Goal: Information Seeking & Learning: Learn about a topic

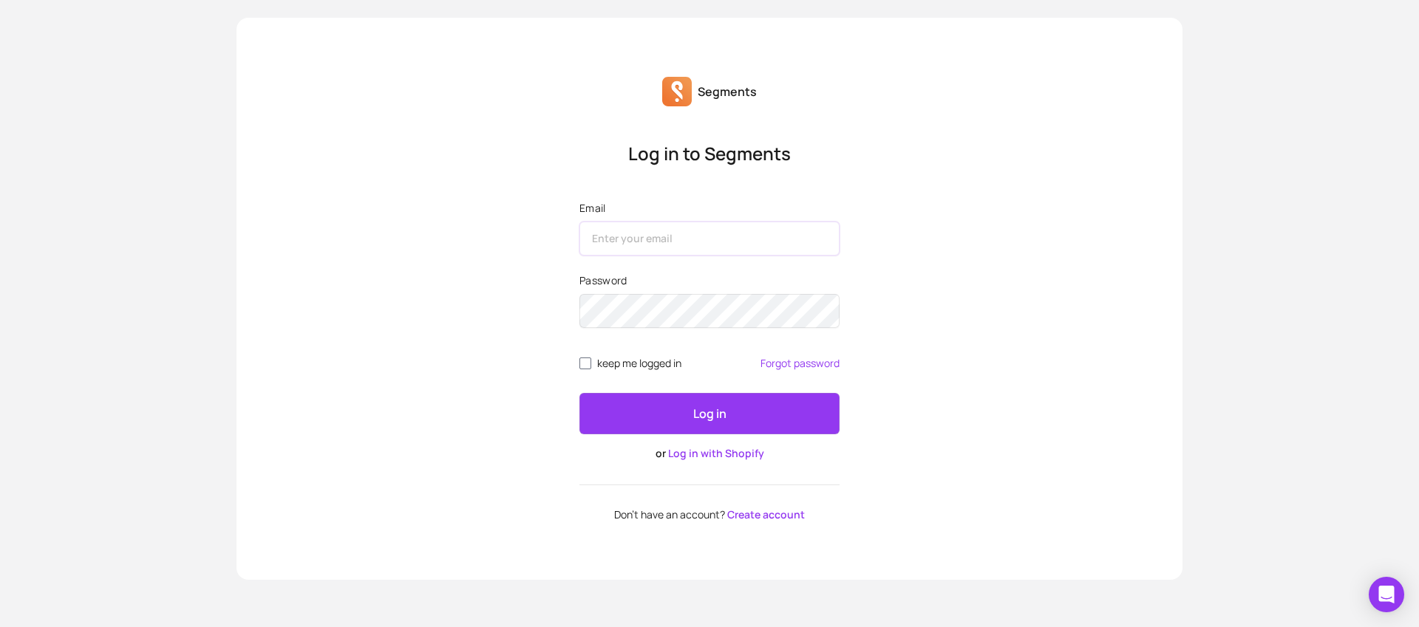
type input "[PERSON_NAME][EMAIL_ADDRESS][PERSON_NAME][DOMAIN_NAME]"
click at [627, 366] on span "keep me logged in" at bounding box center [639, 364] width 84 height 12
click at [591, 366] on input "keep me logged in" at bounding box center [585, 364] width 12 height 12
checkbox input "true"
click at [697, 432] on button "Log in" at bounding box center [709, 413] width 260 height 41
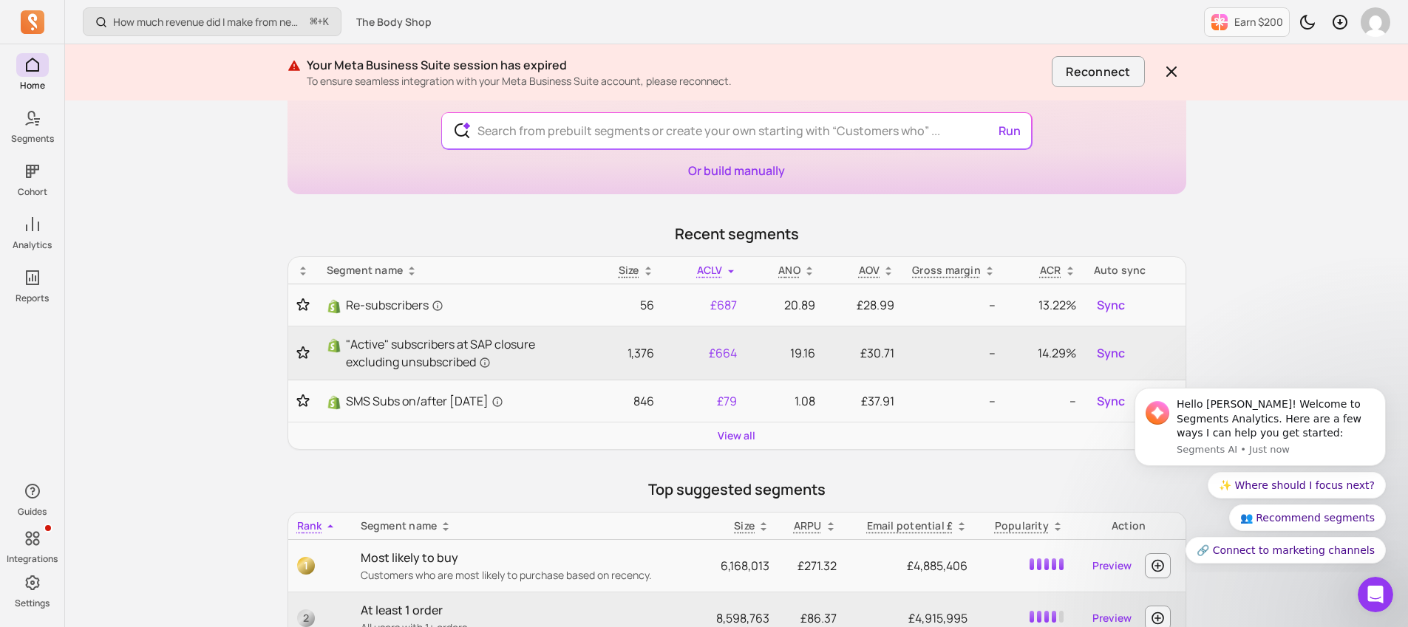
scroll to position [126, 0]
click at [1379, 391] on icon "Dismiss notification" at bounding box center [1380, 391] width 5 height 5
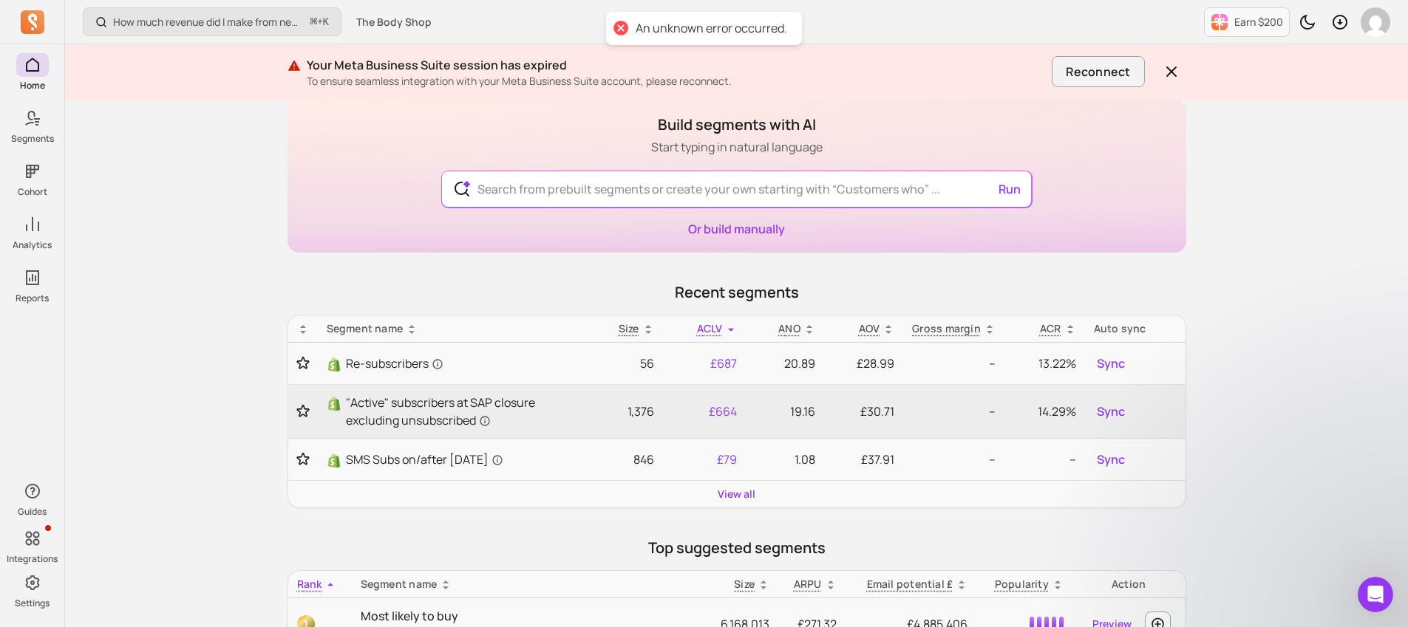
scroll to position [0, 0]
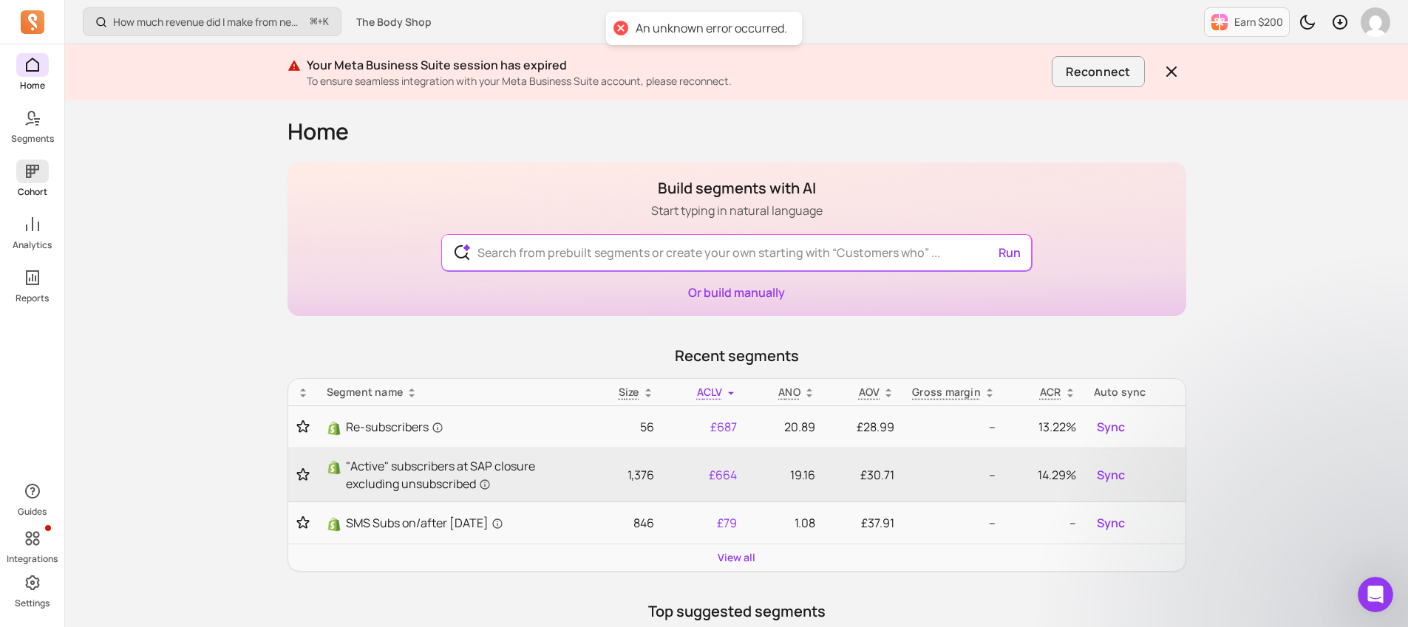
click at [35, 179] on icon at bounding box center [33, 172] width 18 height 18
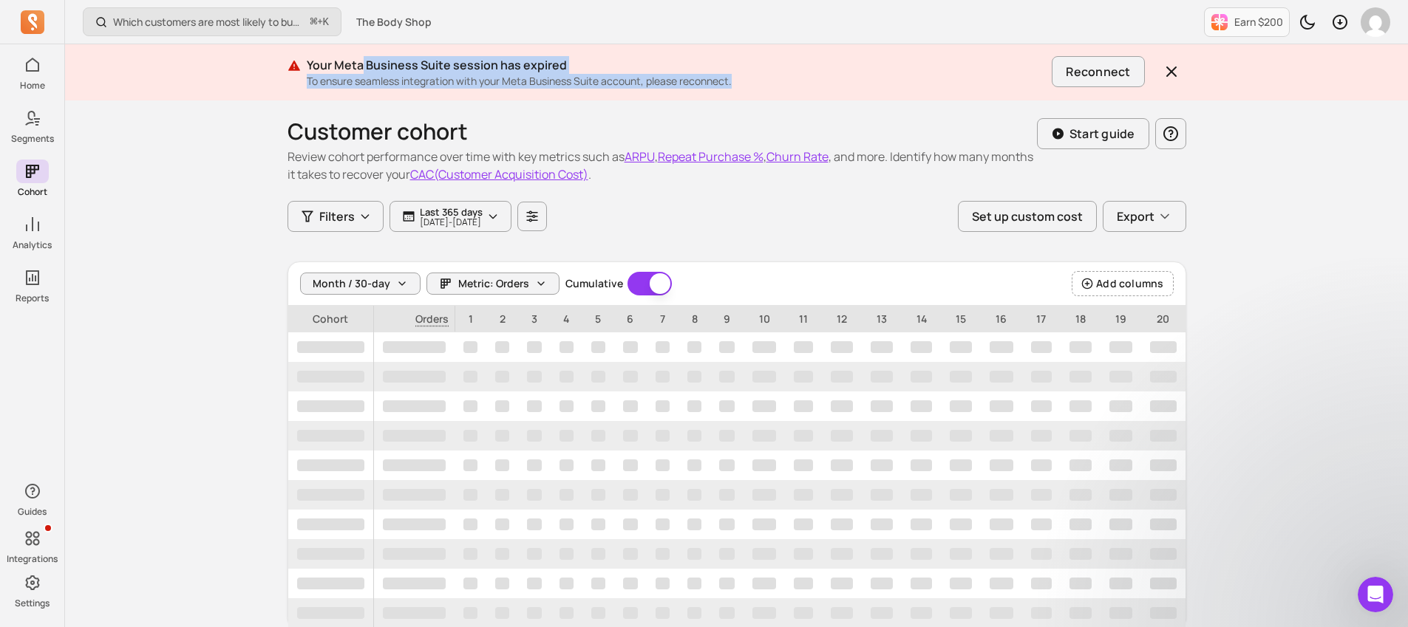
drag, startPoint x: 361, startPoint y: 65, endPoint x: 751, endPoint y: 75, distance: 389.5
click at [751, 75] on div "Your Meta Business Suite session has expired To ensure seamless integration wit…" at bounding box center [677, 72] width 740 height 33
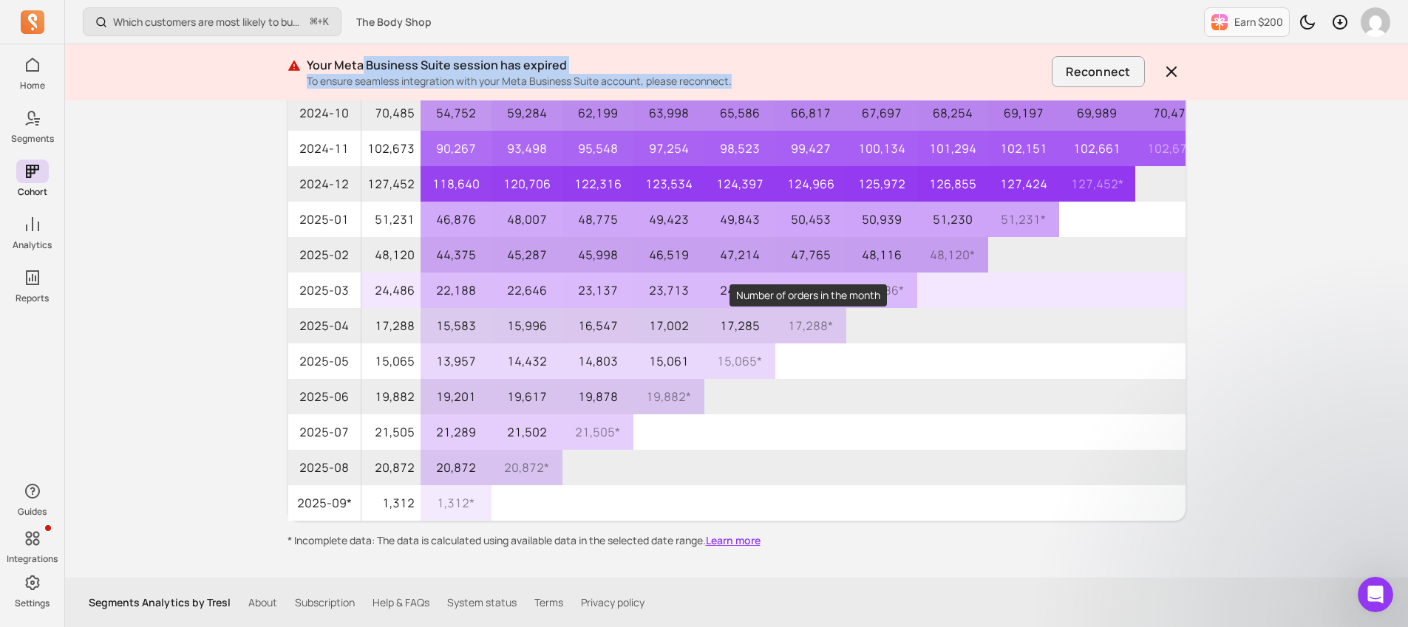
scroll to position [273, 0]
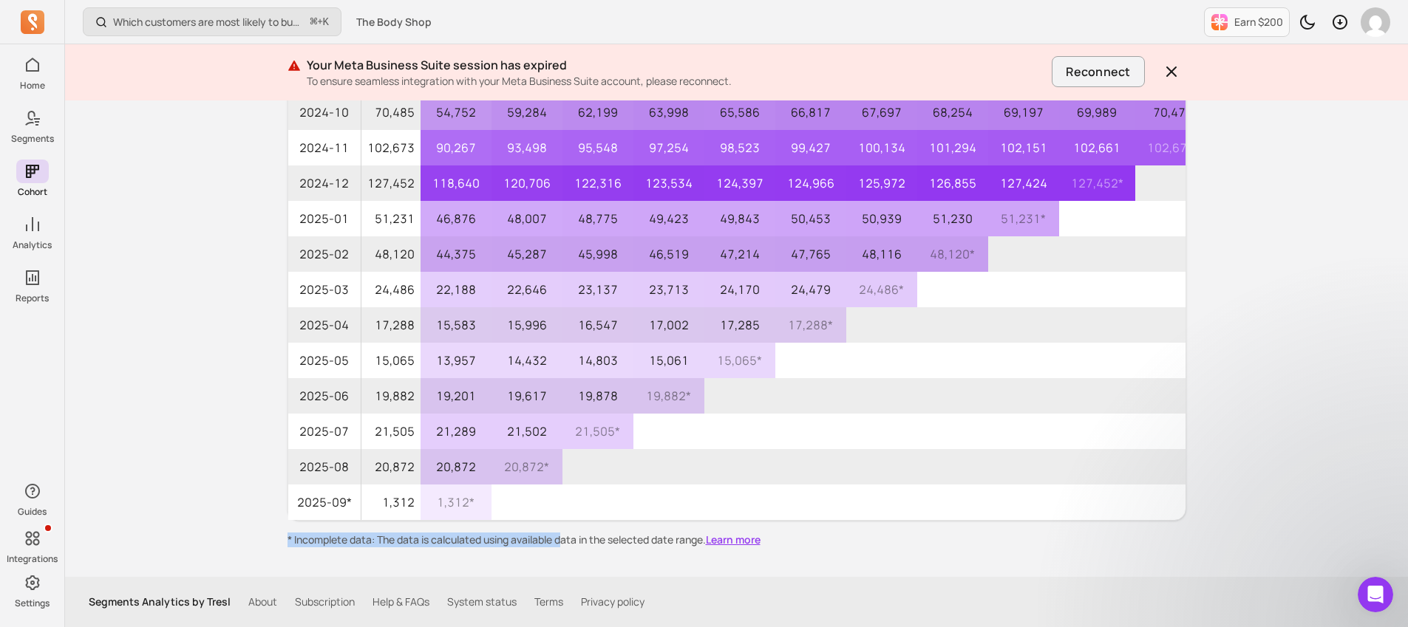
drag, startPoint x: 310, startPoint y: 530, endPoint x: 565, endPoint y: 534, distance: 254.9
click at [565, 534] on div "Month / 30-day Metric: Orders Cumulative Cumulative Add columns Cohort Orders 3…" at bounding box center [736, 267] width 898 height 559
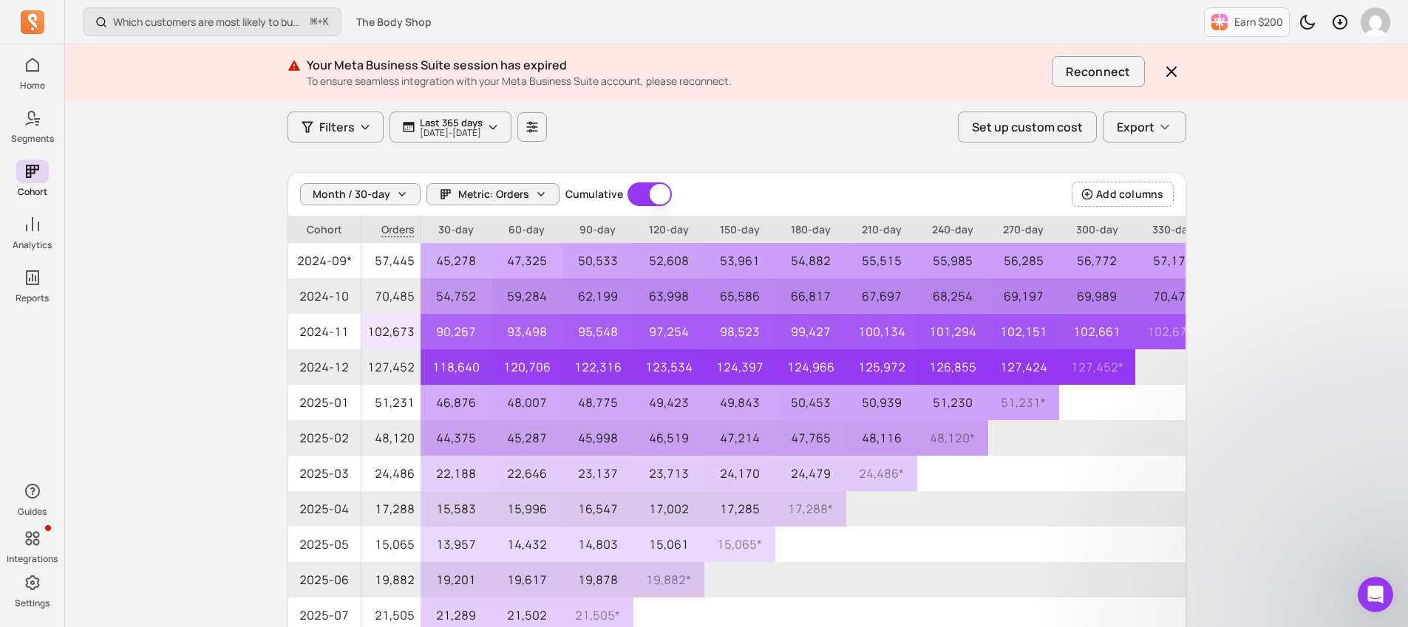
scroll to position [0, 0]
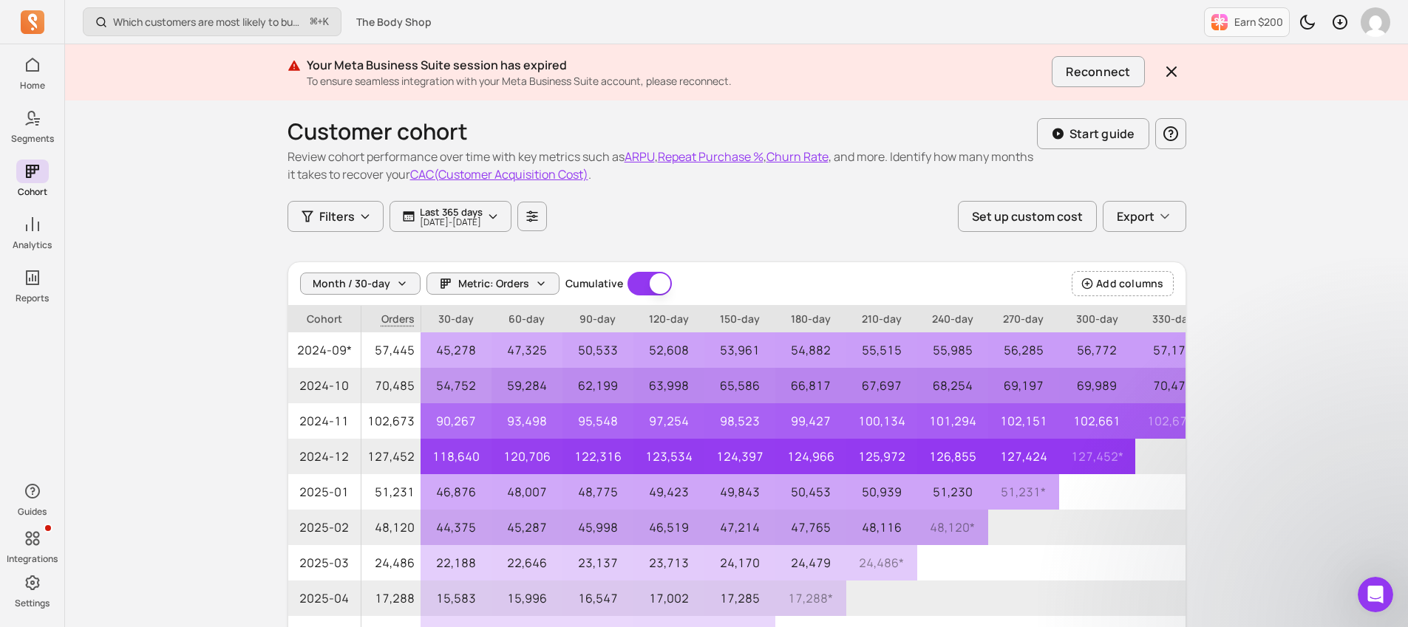
drag, startPoint x: 405, startPoint y: 73, endPoint x: 735, endPoint y: 74, distance: 330.3
click at [738, 75] on p "To ensure seamless integration with your Meta Business Suite account, please re…" at bounding box center [677, 81] width 740 height 15
click at [722, 74] on p "To ensure seamless integration with your Meta Business Suite account, please re…" at bounding box center [677, 81] width 740 height 15
drag, startPoint x: 593, startPoint y: 76, endPoint x: 762, endPoint y: 83, distance: 169.4
click at [734, 83] on p "To ensure seamless integration with your Meta Business Suite account, please re…" at bounding box center [677, 81] width 740 height 15
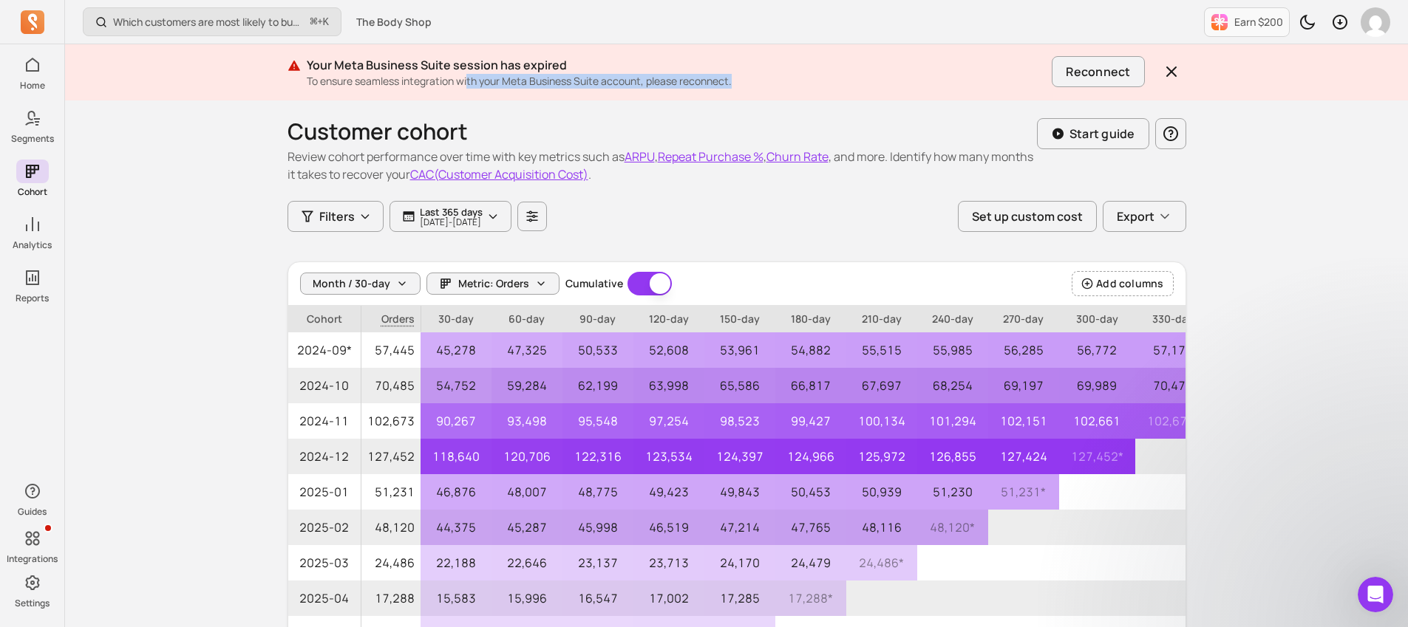
click at [762, 83] on p "To ensure seamless integration with your Meta Business Suite account, please re…" at bounding box center [677, 81] width 740 height 15
click at [1084, 66] on button "Reconnect" at bounding box center [1097, 71] width 92 height 31
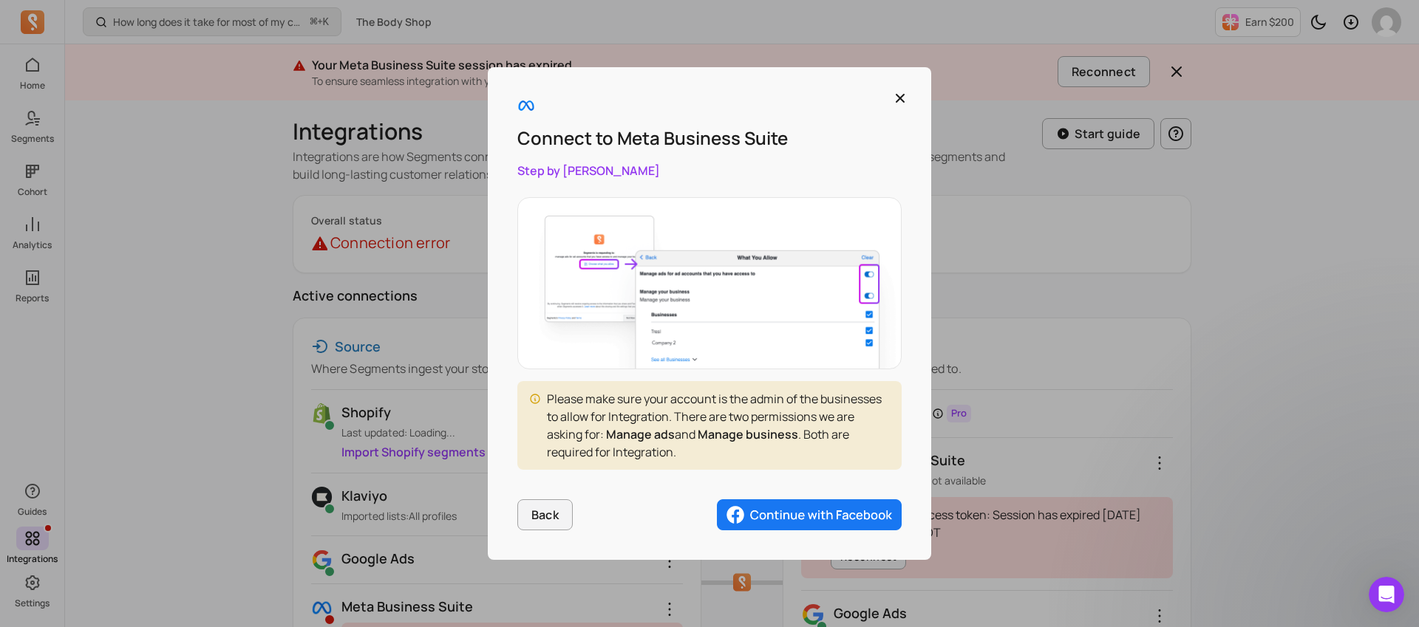
click at [845, 505] on img "button" at bounding box center [809, 514] width 185 height 31
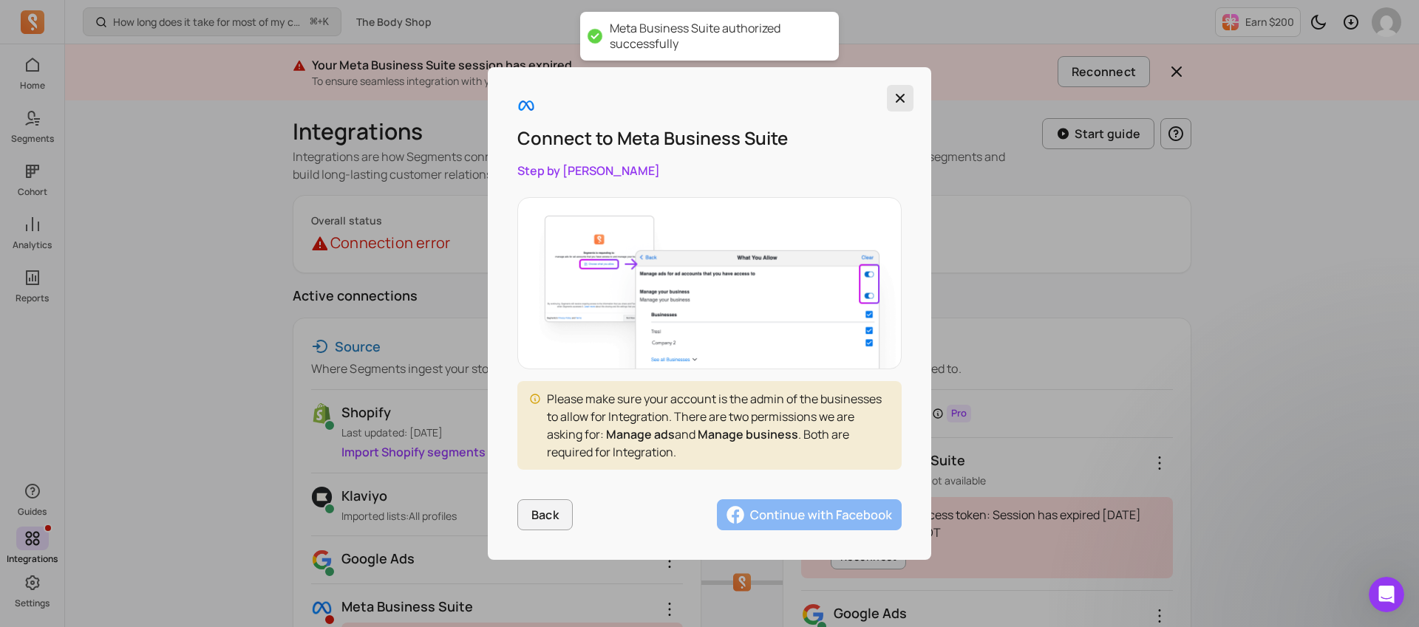
click at [903, 100] on icon "button" at bounding box center [900, 98] width 15 height 15
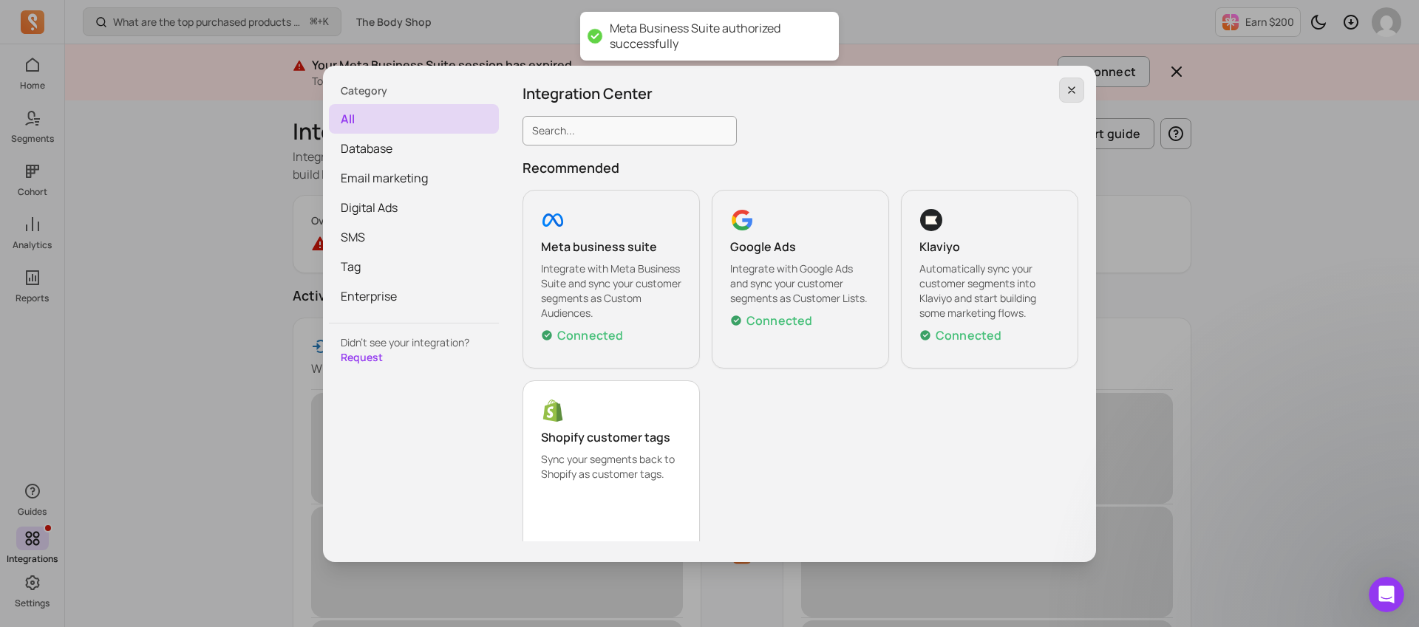
click at [1070, 92] on icon "button" at bounding box center [1071, 90] width 12 height 12
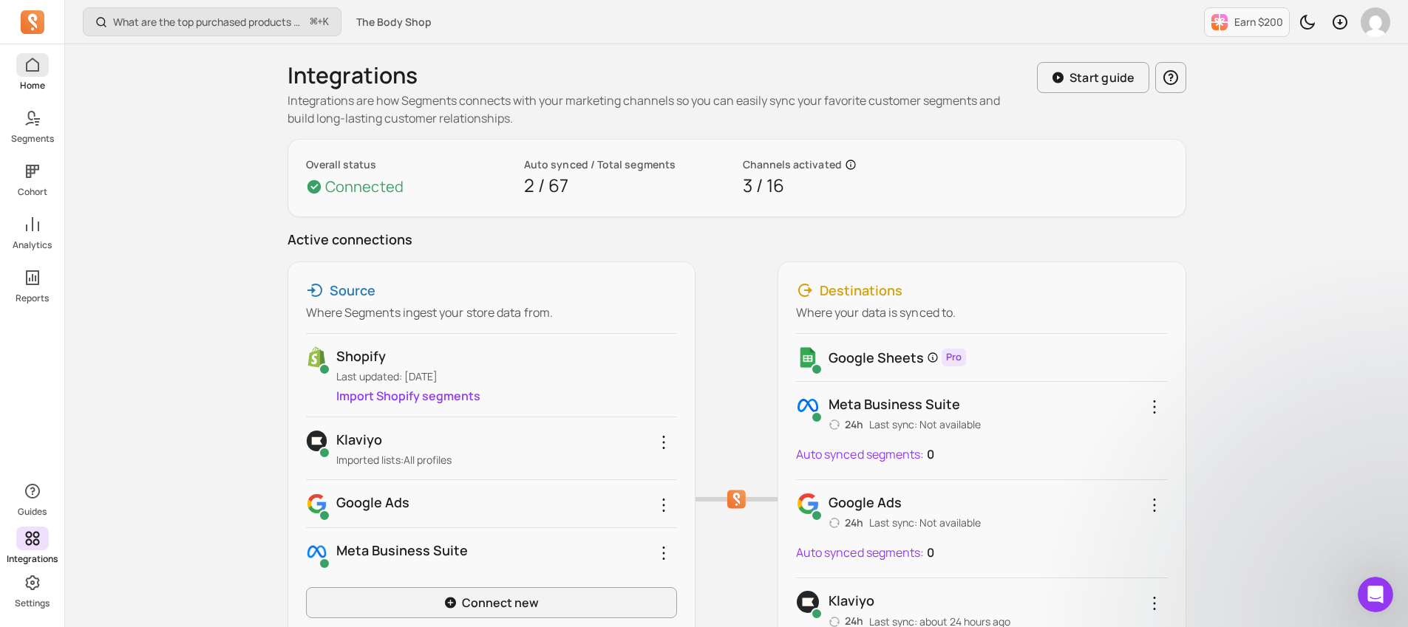
click at [32, 80] on p "Home" at bounding box center [32, 86] width 25 height 12
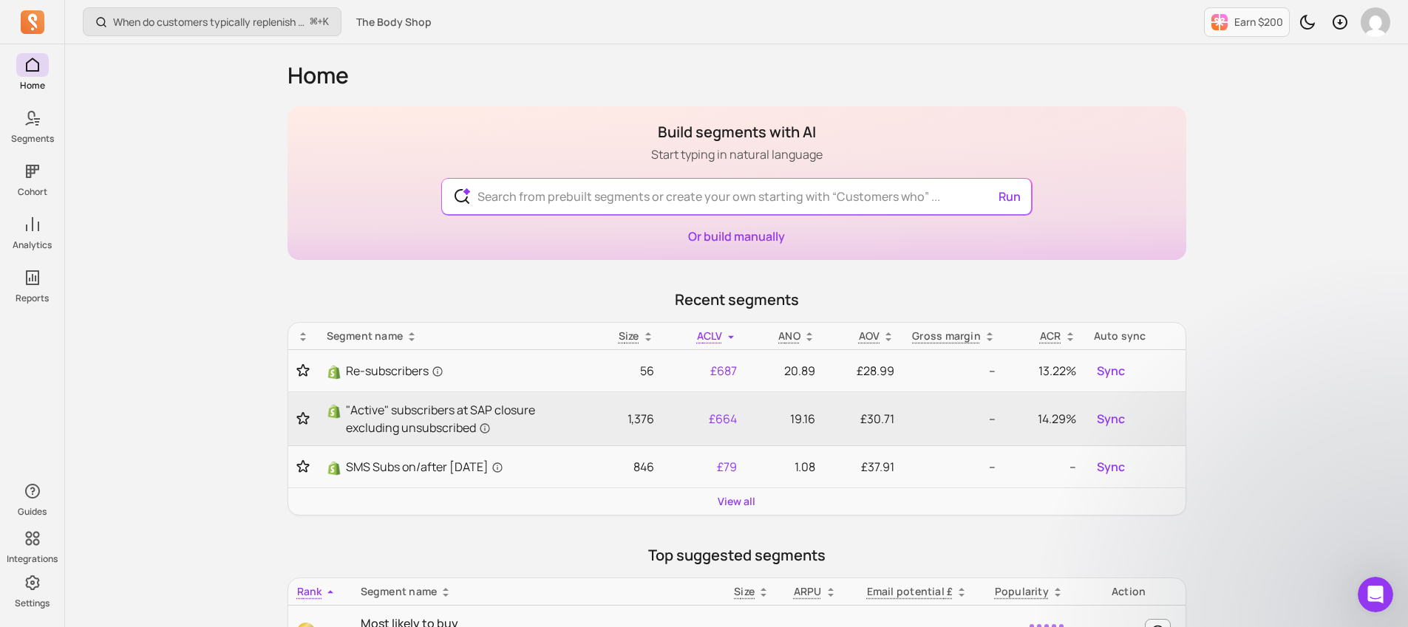
scroll to position [709, 0]
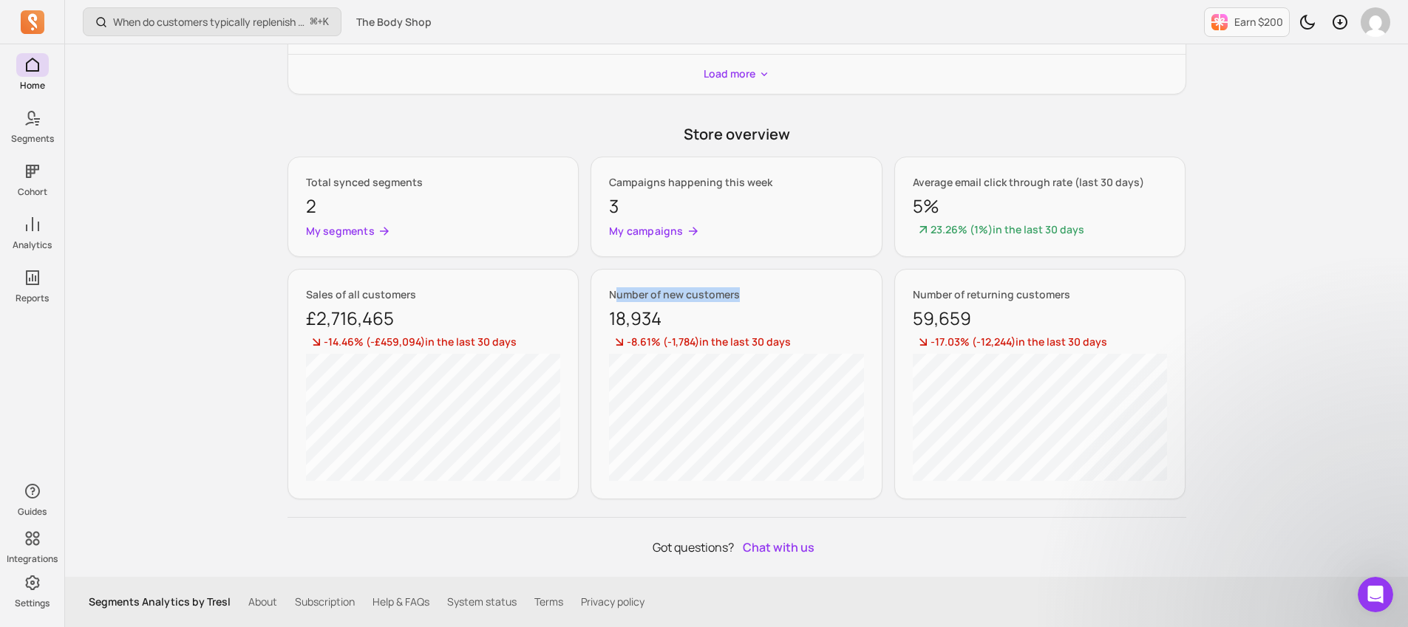
drag, startPoint x: 615, startPoint y: 290, endPoint x: 745, endPoint y: 290, distance: 130.0
click at [745, 290] on p "Number of new customers" at bounding box center [736, 294] width 255 height 15
drag, startPoint x: 906, startPoint y: 293, endPoint x: 1069, endPoint y: 298, distance: 163.4
click at [1069, 298] on div "Number of returning customers 59,659 -17.03% ( -12,244 ) in the last 30 days" at bounding box center [1040, 384] width 292 height 231
drag, startPoint x: 909, startPoint y: 316, endPoint x: 1006, endPoint y: 321, distance: 97.6
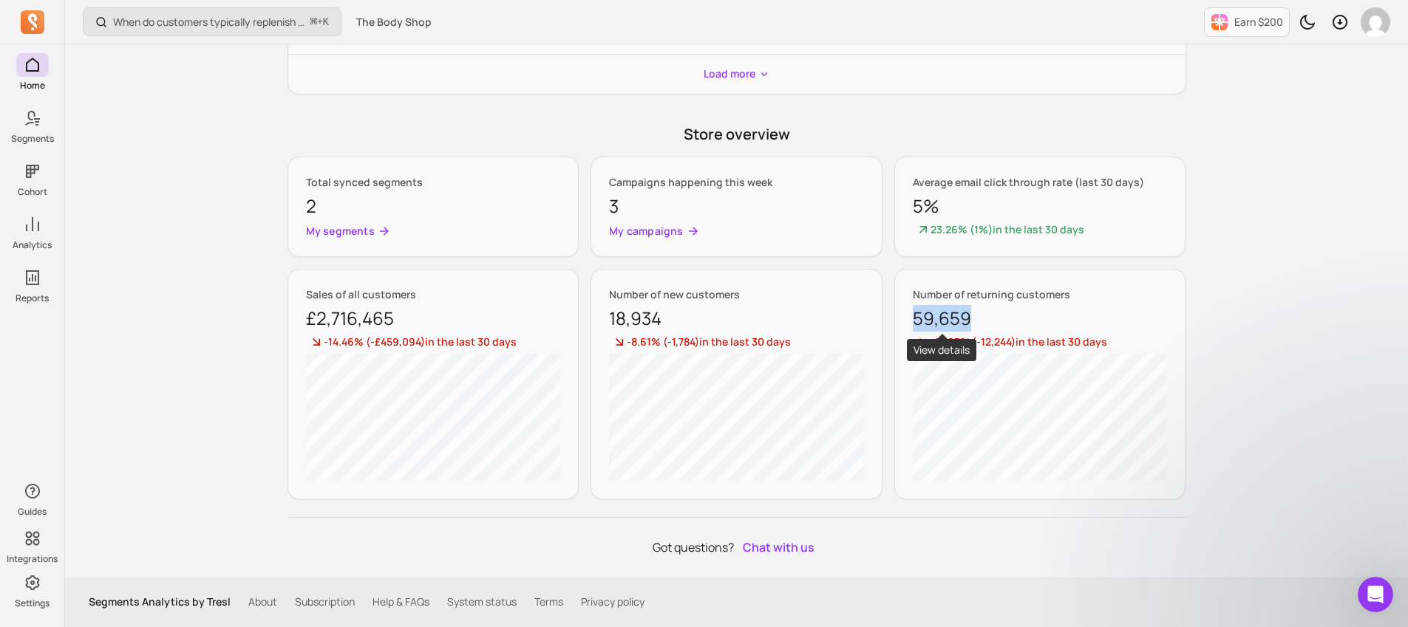
click at [1004, 321] on div "Number of returning customers 59,659 -17.03% ( -12,244 ) in the last 30 days" at bounding box center [1040, 384] width 292 height 231
click at [1006, 321] on div "Number of returning customers 59,659" at bounding box center [1040, 309] width 255 height 44
drag, startPoint x: 315, startPoint y: 296, endPoint x: 415, endPoint y: 296, distance: 100.5
click at [415, 296] on p "Sales of all customers" at bounding box center [433, 294] width 255 height 15
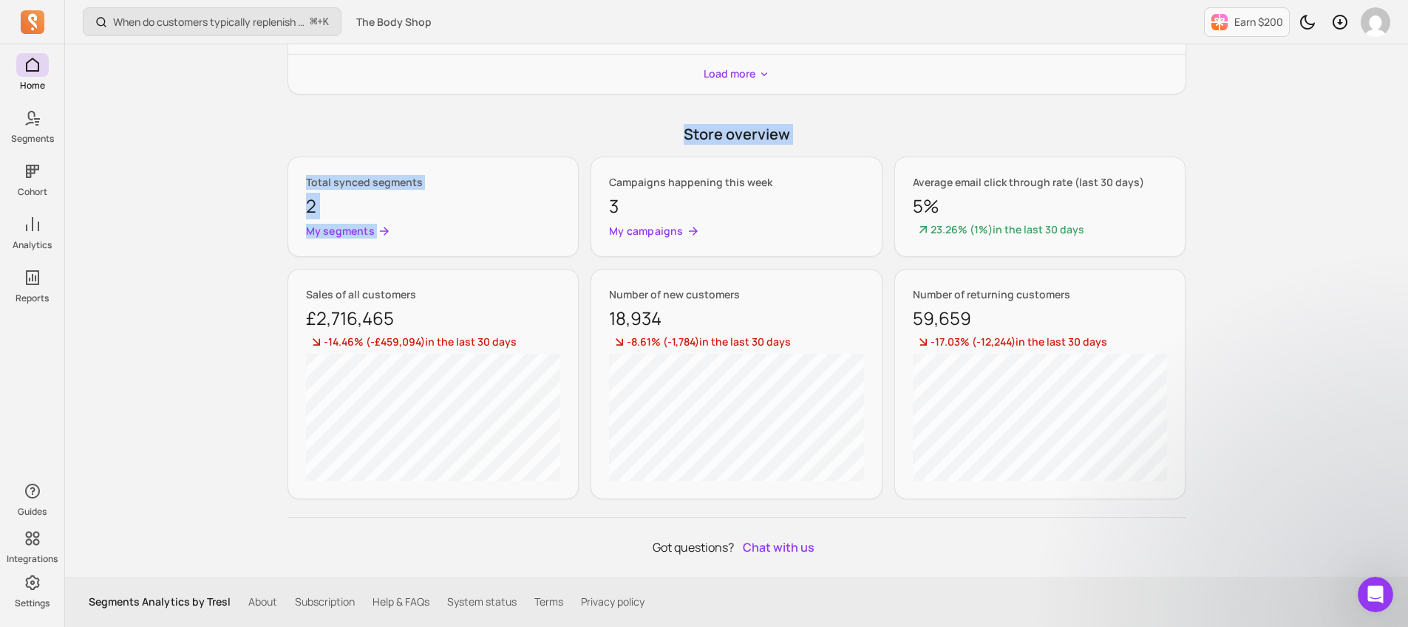
drag, startPoint x: 686, startPoint y: 140, endPoint x: 852, endPoint y: 157, distance: 166.4
click at [852, 157] on div "Store overview Total synced segments 2 My segments Campaigns happening this wee…" at bounding box center [736, 311] width 898 height 375
click at [852, 142] on p "Store overview" at bounding box center [736, 134] width 898 height 21
drag, startPoint x: 837, startPoint y: 138, endPoint x: 861, endPoint y: 137, distance: 23.7
click at [861, 137] on p "Store overview" at bounding box center [736, 134] width 898 height 21
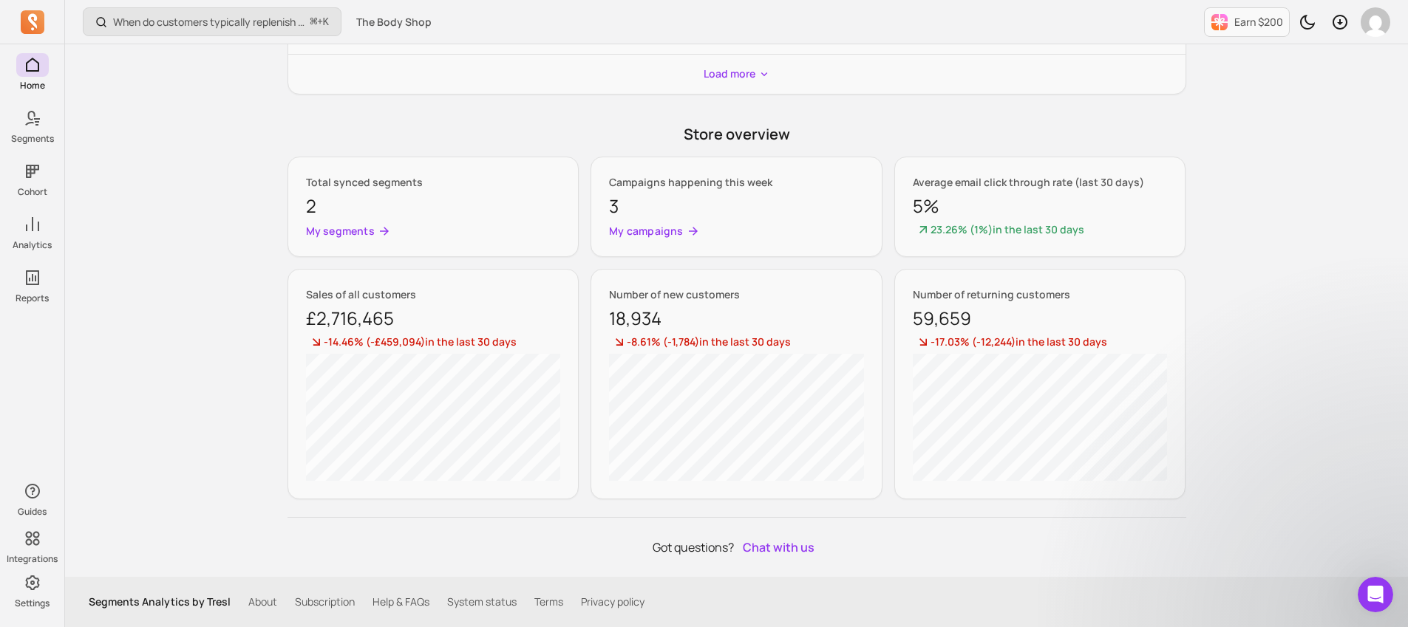
click at [861, 137] on p "Store overview" at bounding box center [736, 134] width 898 height 21
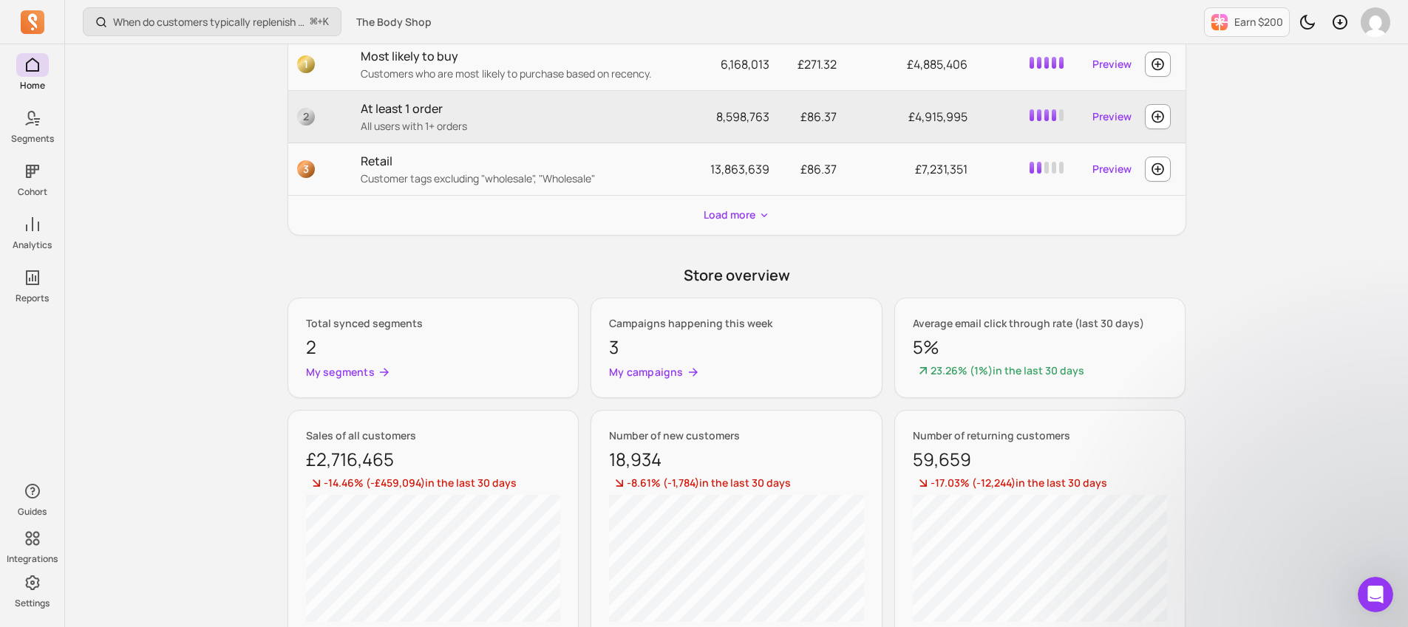
scroll to position [453, 0]
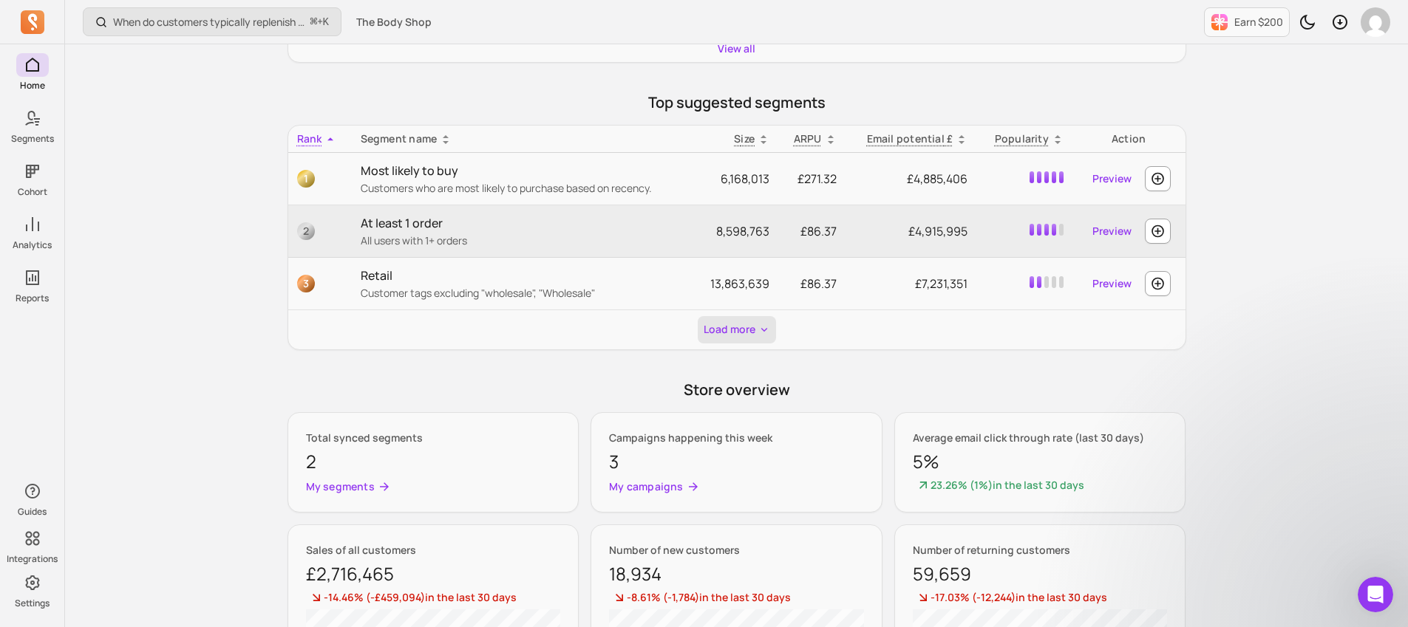
click at [732, 320] on button "Load more" at bounding box center [736, 329] width 78 height 27
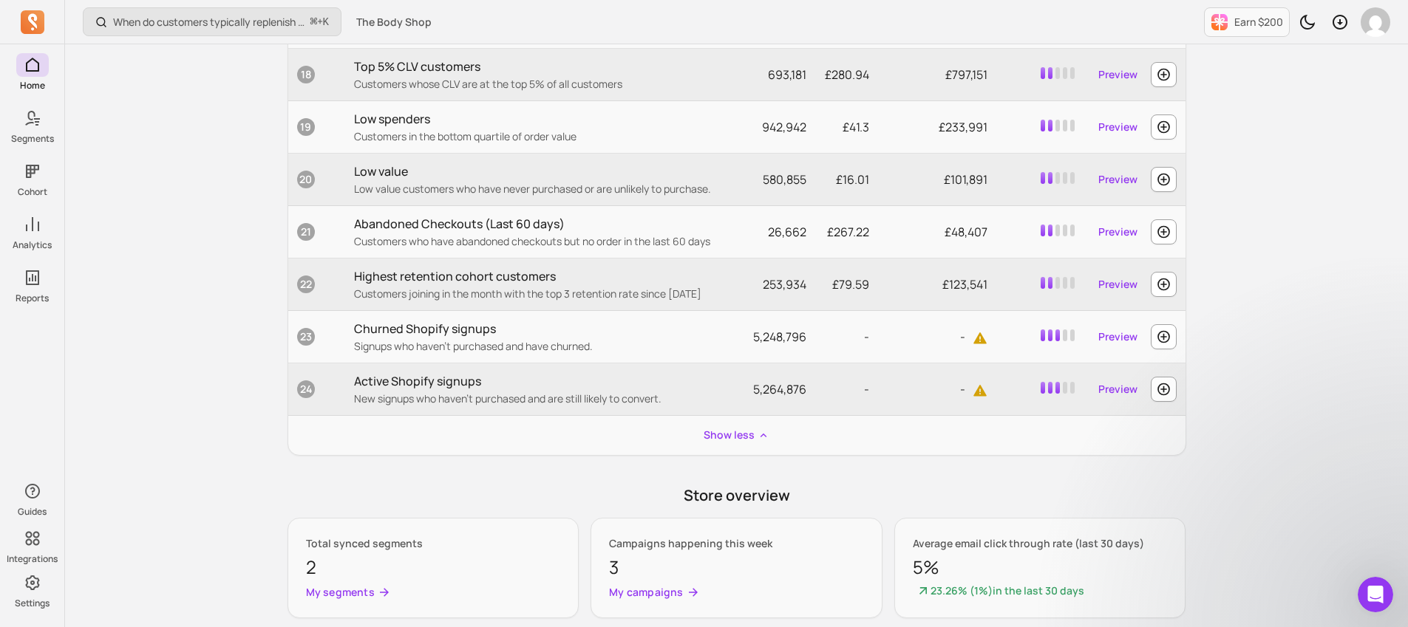
scroll to position [1840, 0]
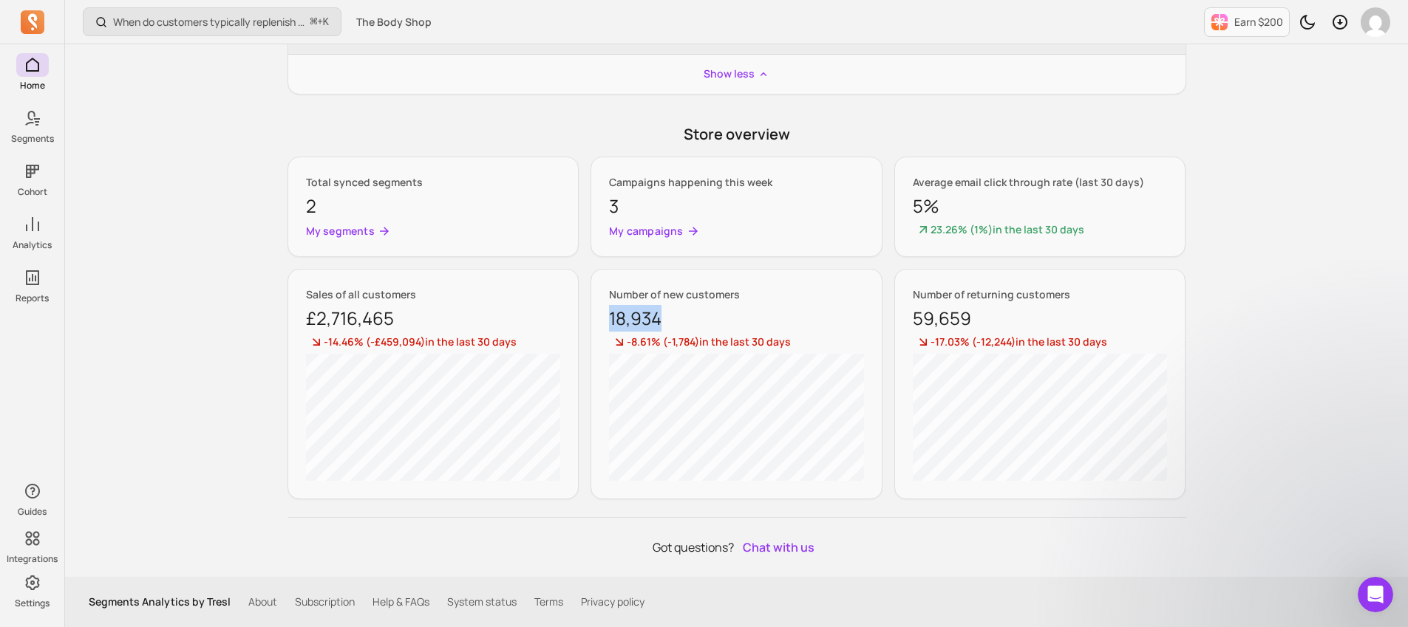
drag, startPoint x: 607, startPoint y: 313, endPoint x: 671, endPoint y: 310, distance: 63.7
click at [671, 310] on div "Number of new customers 18,934 -8.61% ( -1,784 ) in the last 30 days" at bounding box center [736, 384] width 292 height 231
click at [760, 274] on div "Number of new customers 18,934 -8.61% ( -1,784 ) in the last 30 days" at bounding box center [736, 384] width 292 height 231
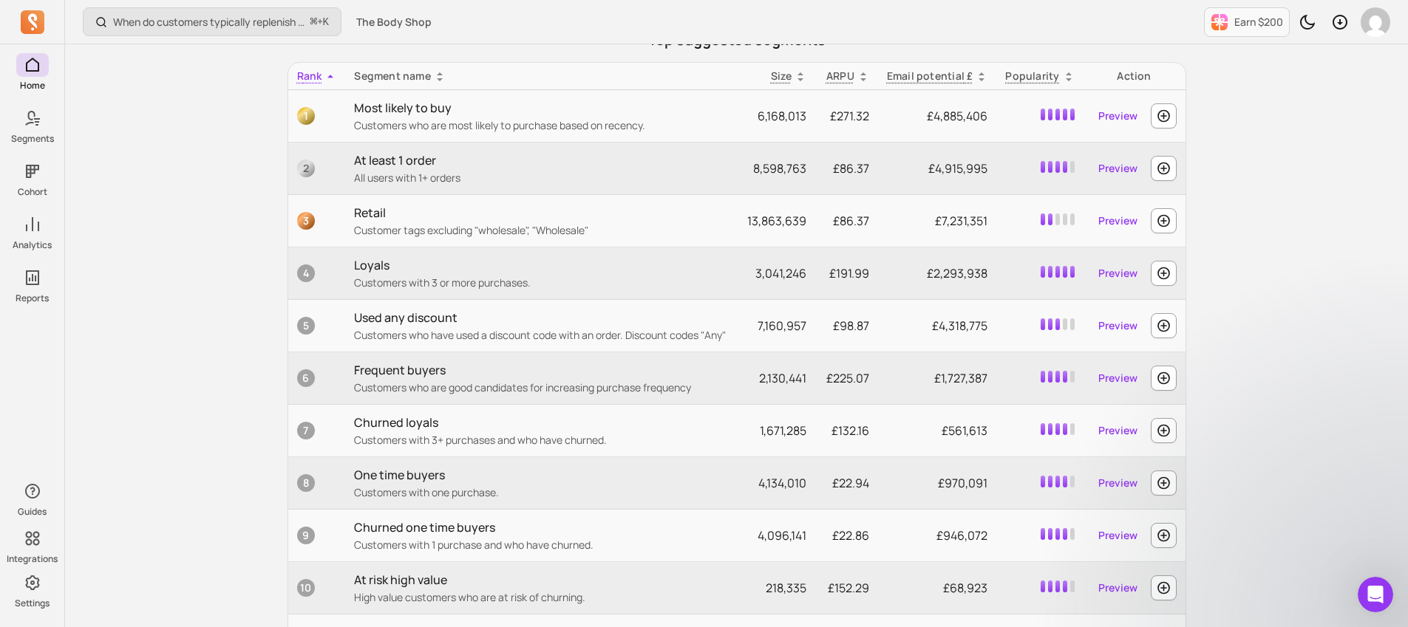
scroll to position [395, 0]
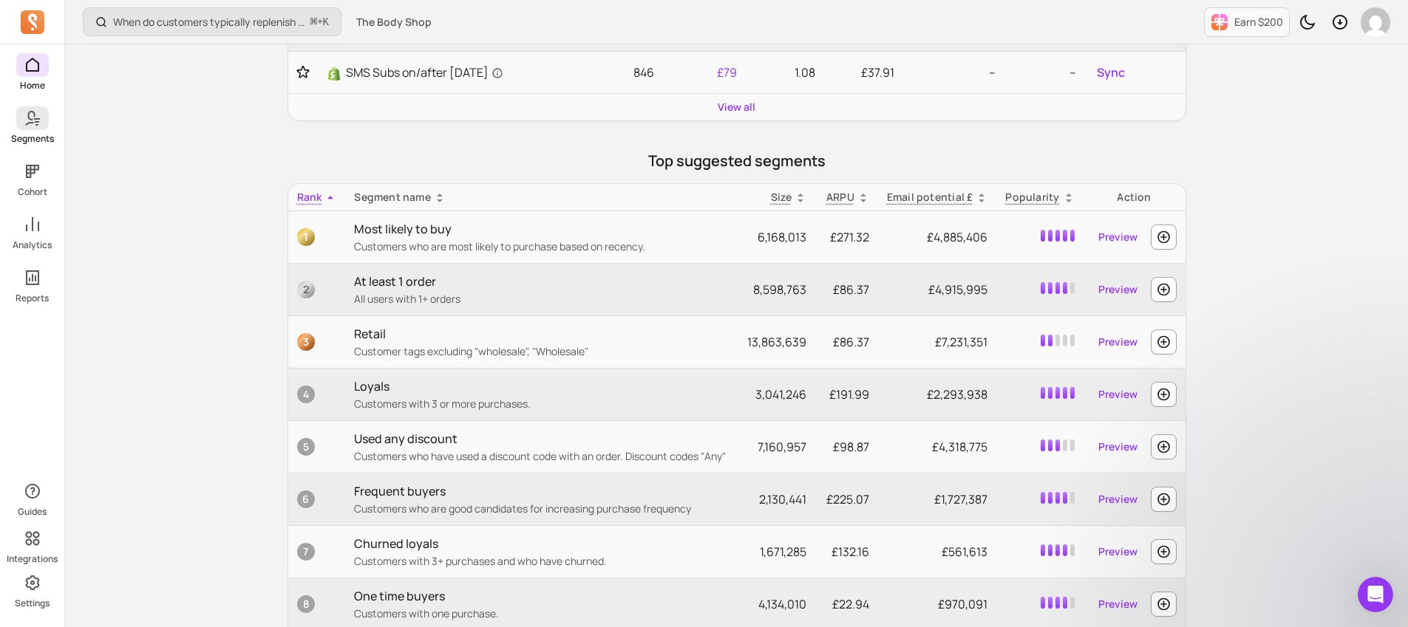
click at [24, 122] on icon at bounding box center [33, 118] width 18 height 18
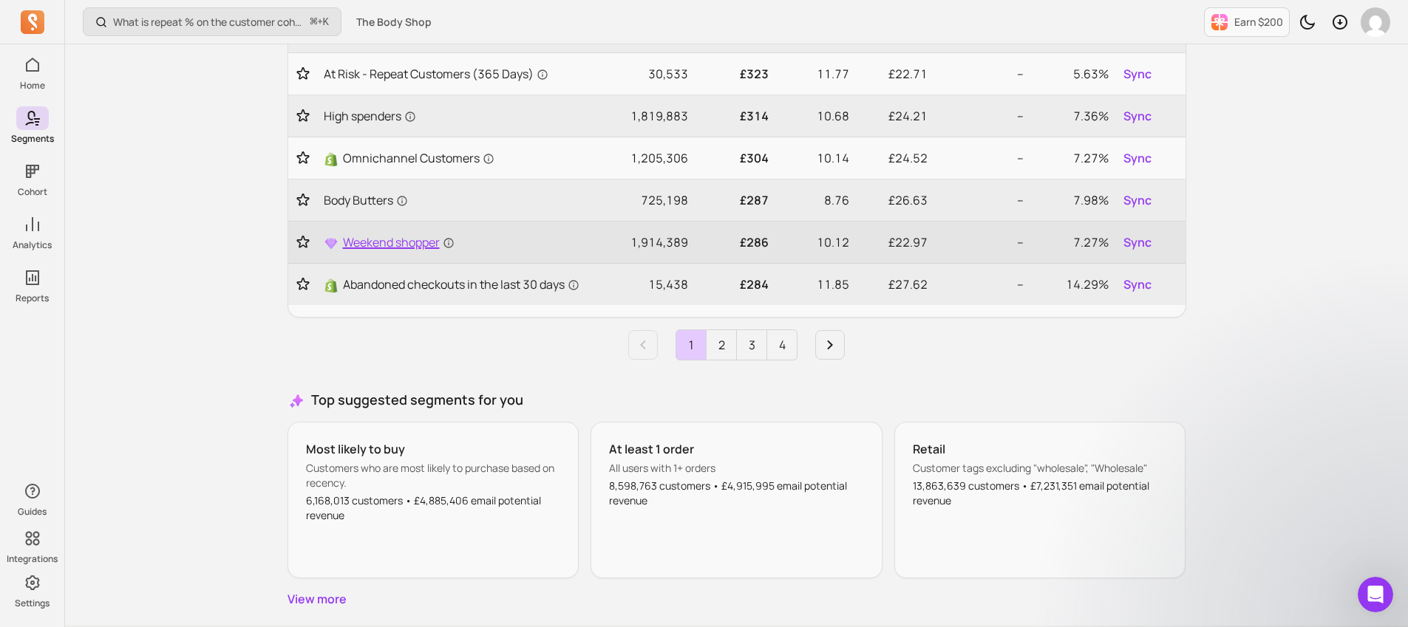
scroll to position [836, 0]
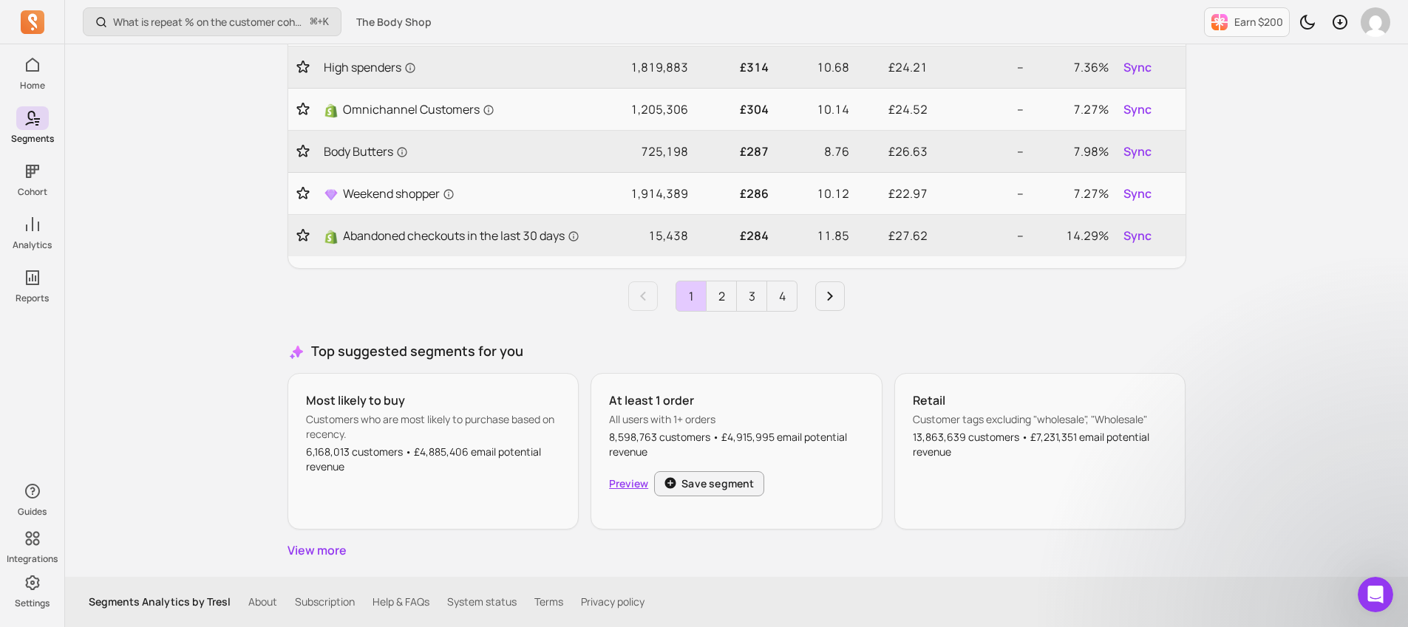
click at [632, 484] on link "Preview" at bounding box center [628, 484] width 39 height 15
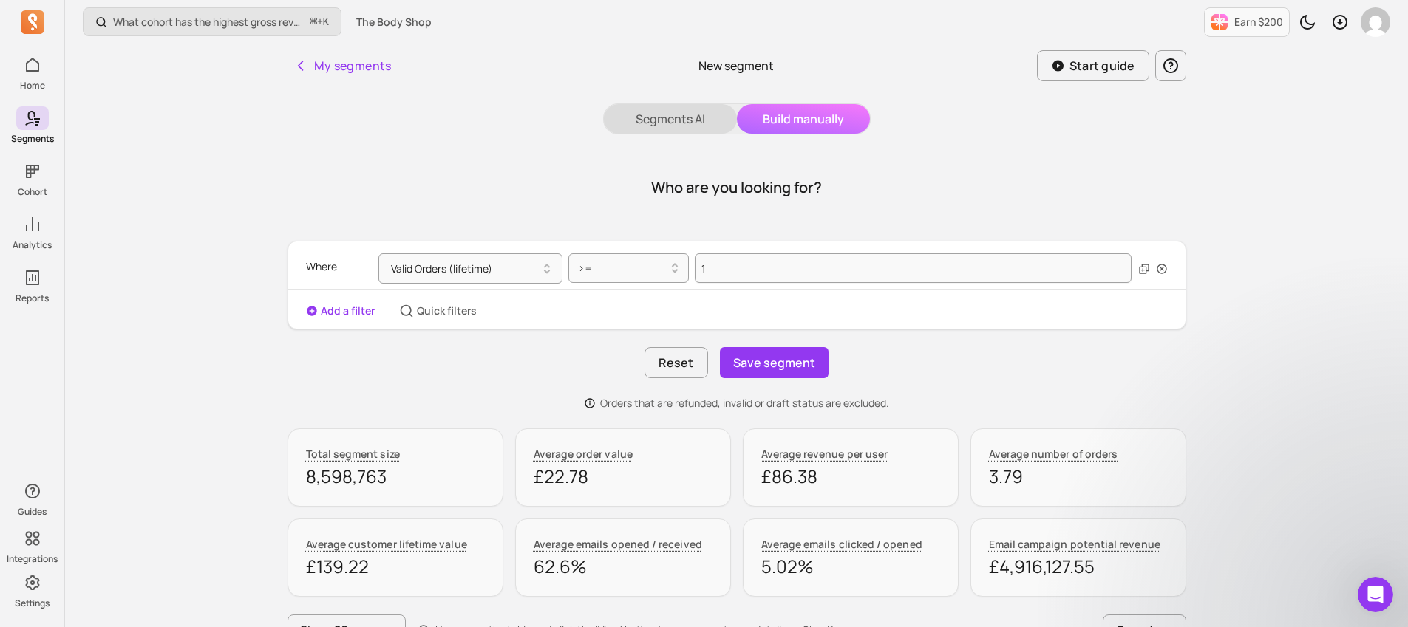
click at [677, 112] on button "Segments AI" at bounding box center [670, 119] width 133 height 30
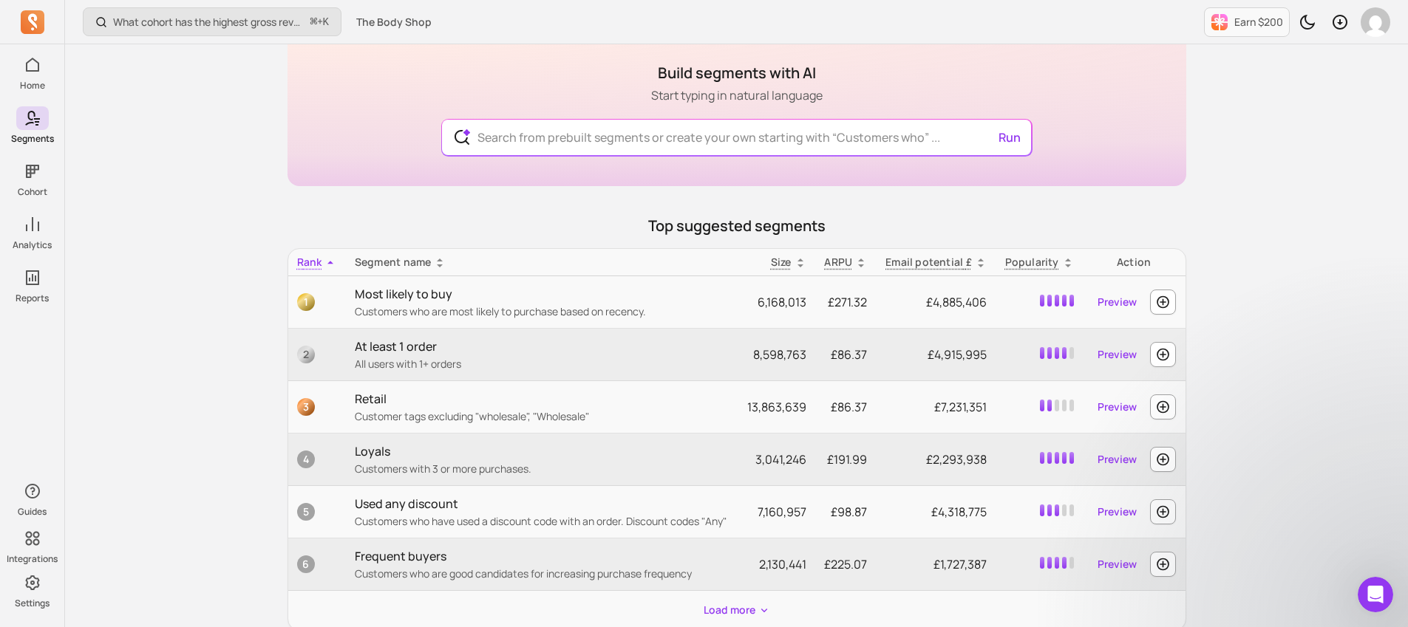
scroll to position [128, 0]
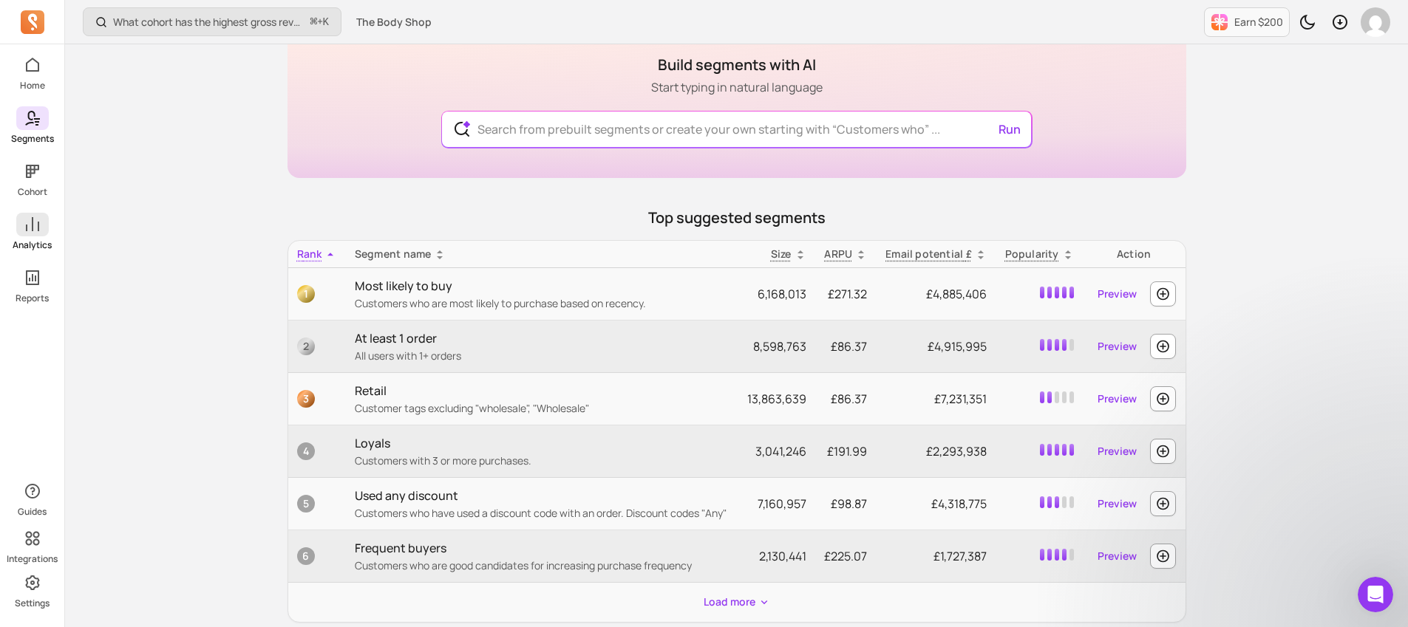
click at [28, 234] on span at bounding box center [32, 225] width 33 height 24
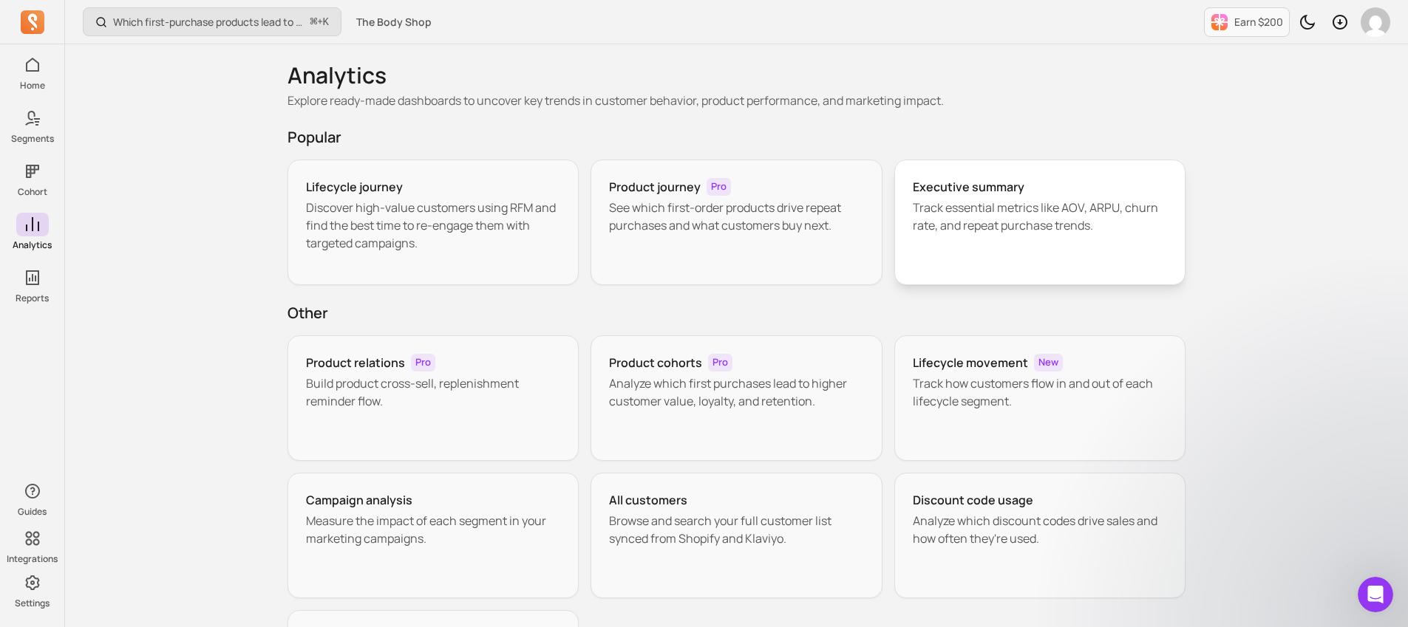
click at [969, 188] on h3 "Executive summary" at bounding box center [969, 187] width 112 height 18
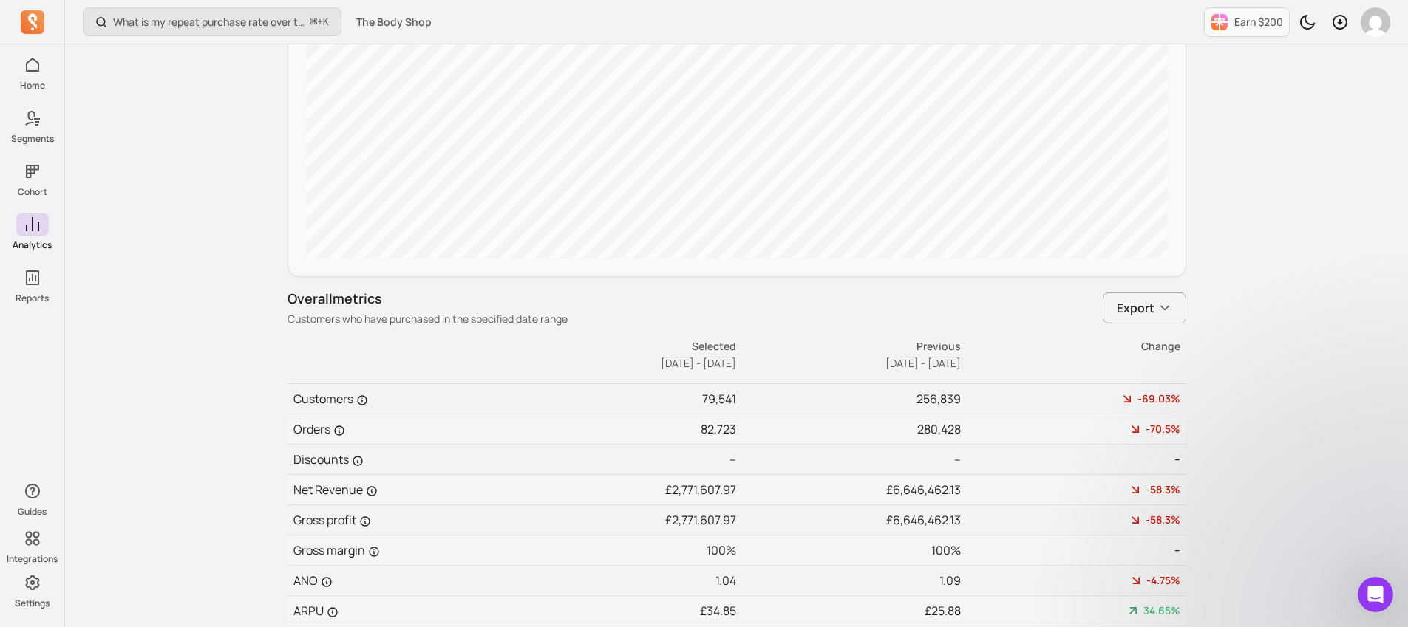
scroll to position [715, 0]
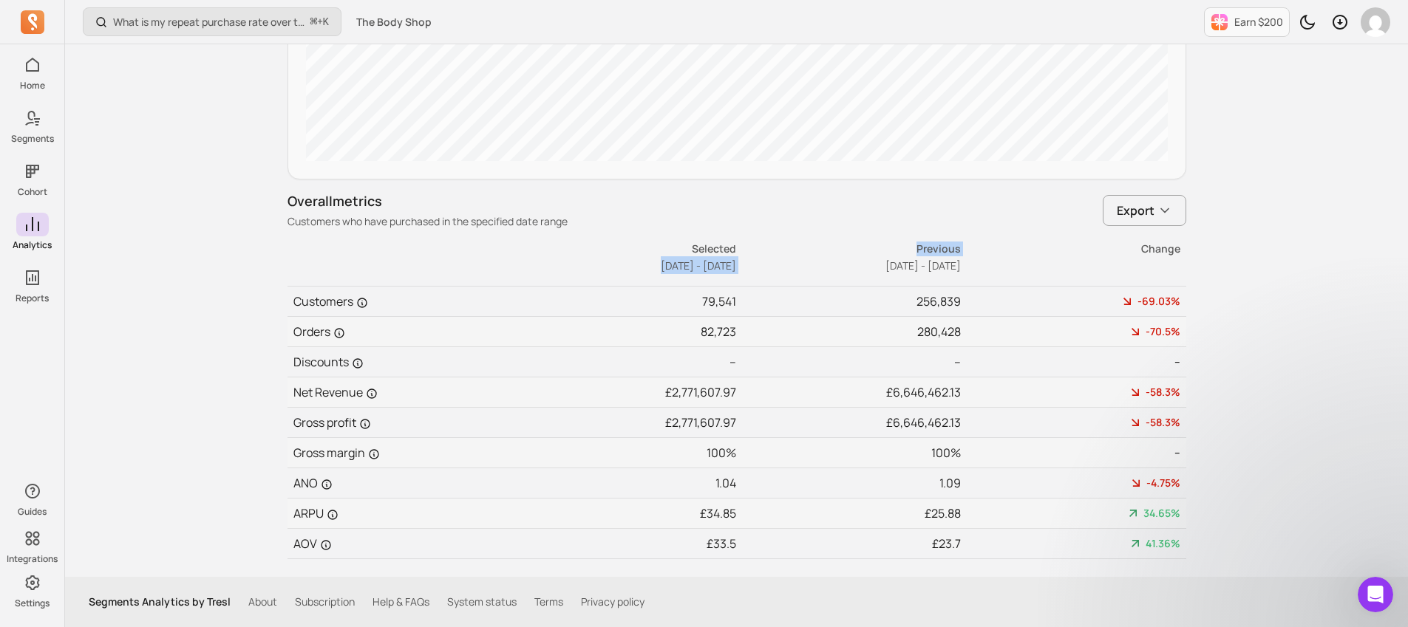
drag, startPoint x: 628, startPoint y: 265, endPoint x: 758, endPoint y: 270, distance: 130.1
click at [758, 270] on tr "Selected [DATE] - [DATE] Previous [DATE] - [DATE] Change" at bounding box center [736, 264] width 898 height 46
click at [758, 270] on th "Previous [DATE] - [DATE]" at bounding box center [849, 264] width 225 height 46
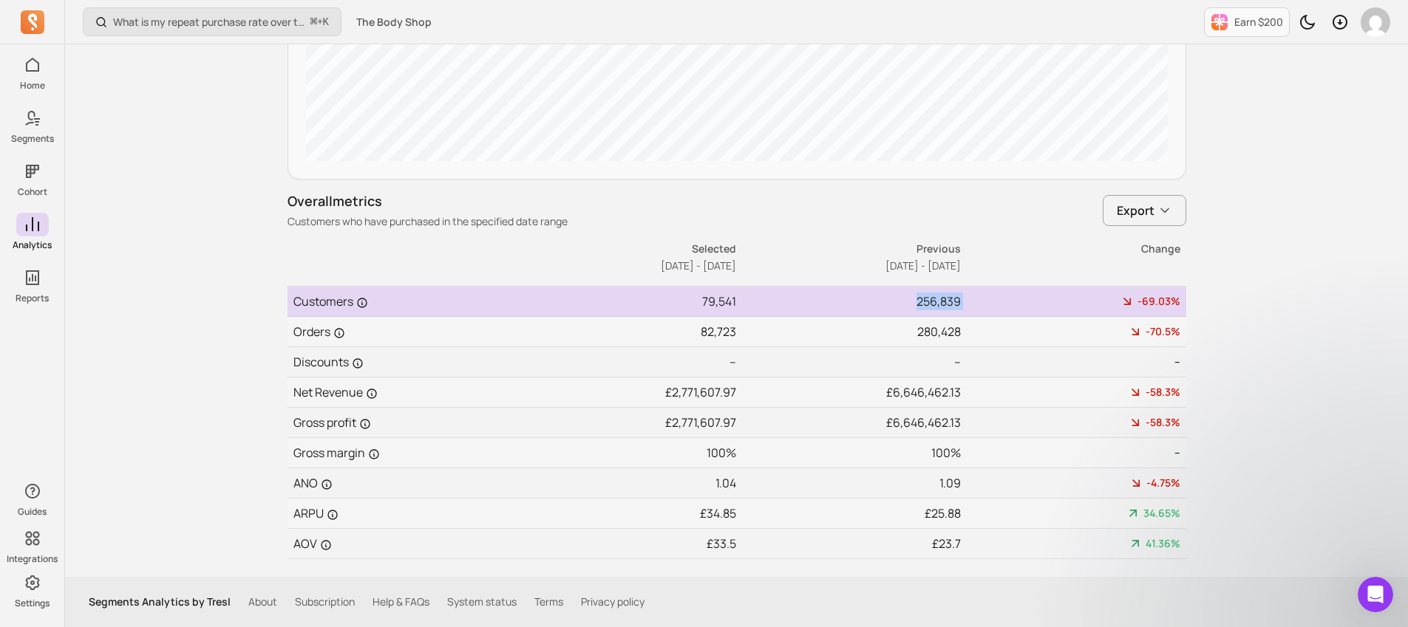
drag, startPoint x: 915, startPoint y: 299, endPoint x: 989, endPoint y: 302, distance: 74.7
click at [989, 302] on tr "Customers 79,541 256,839 -69.03%" at bounding box center [736, 302] width 898 height 30
click at [989, 302] on div "-69.03%" at bounding box center [1073, 301] width 213 height 15
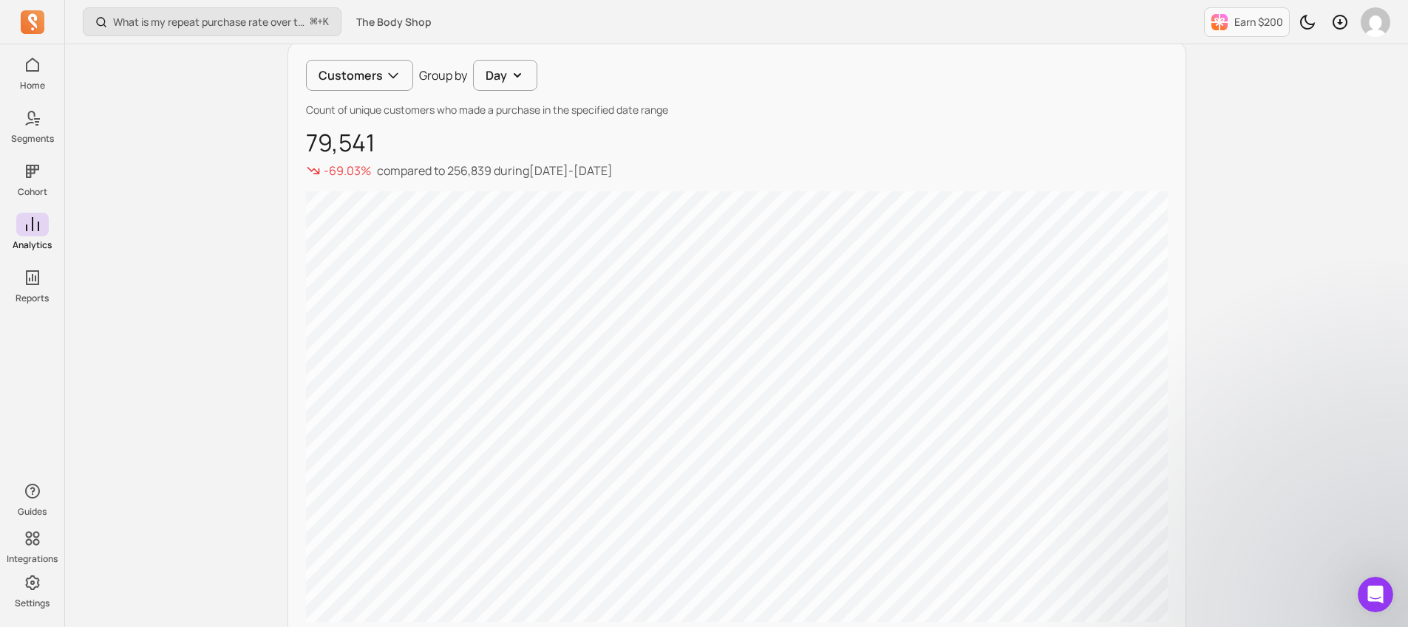
scroll to position [114, 0]
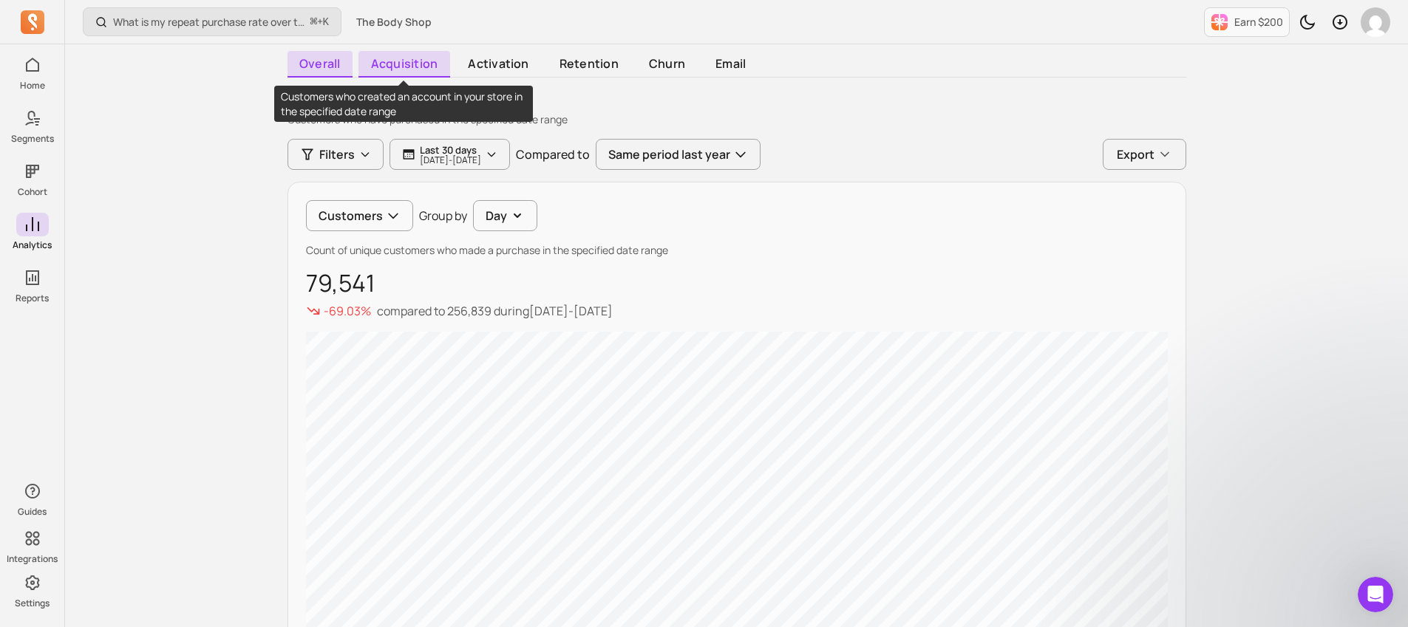
click at [412, 58] on span "acquisition" at bounding box center [404, 64] width 92 height 27
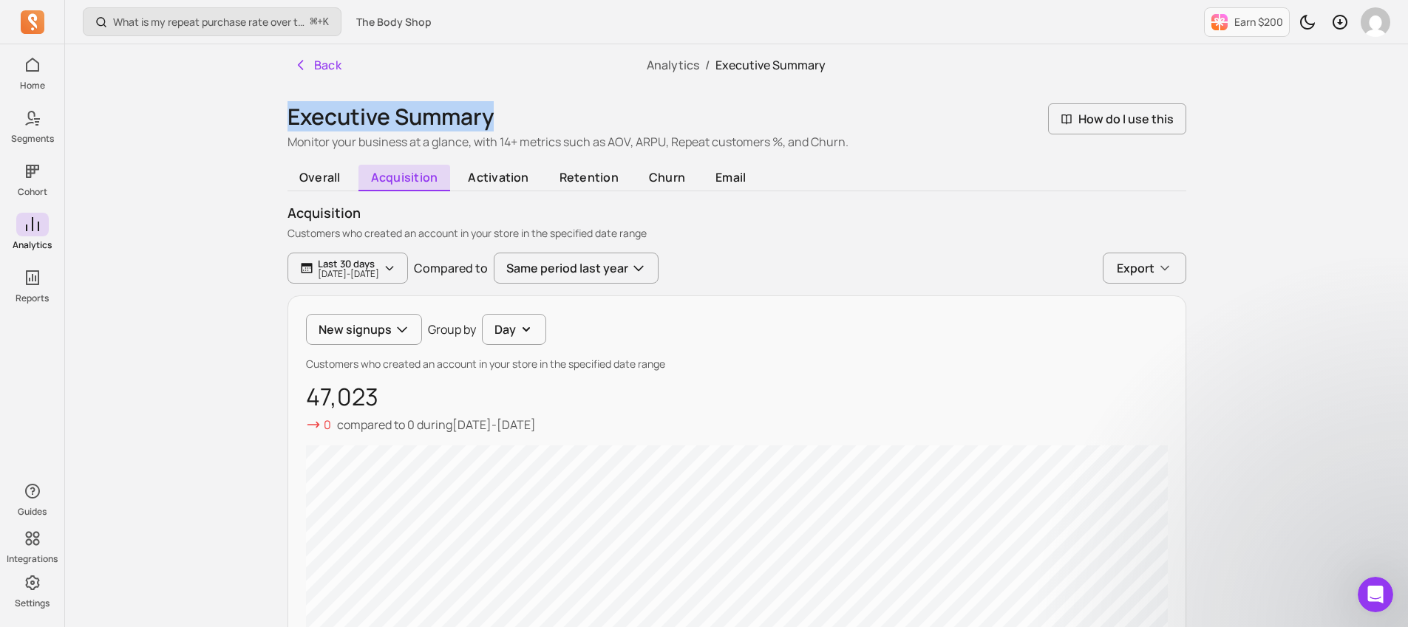
drag, startPoint x: 282, startPoint y: 122, endPoint x: 508, endPoint y: 112, distance: 226.3
click at [310, 178] on span "overall" at bounding box center [320, 178] width 66 height 27
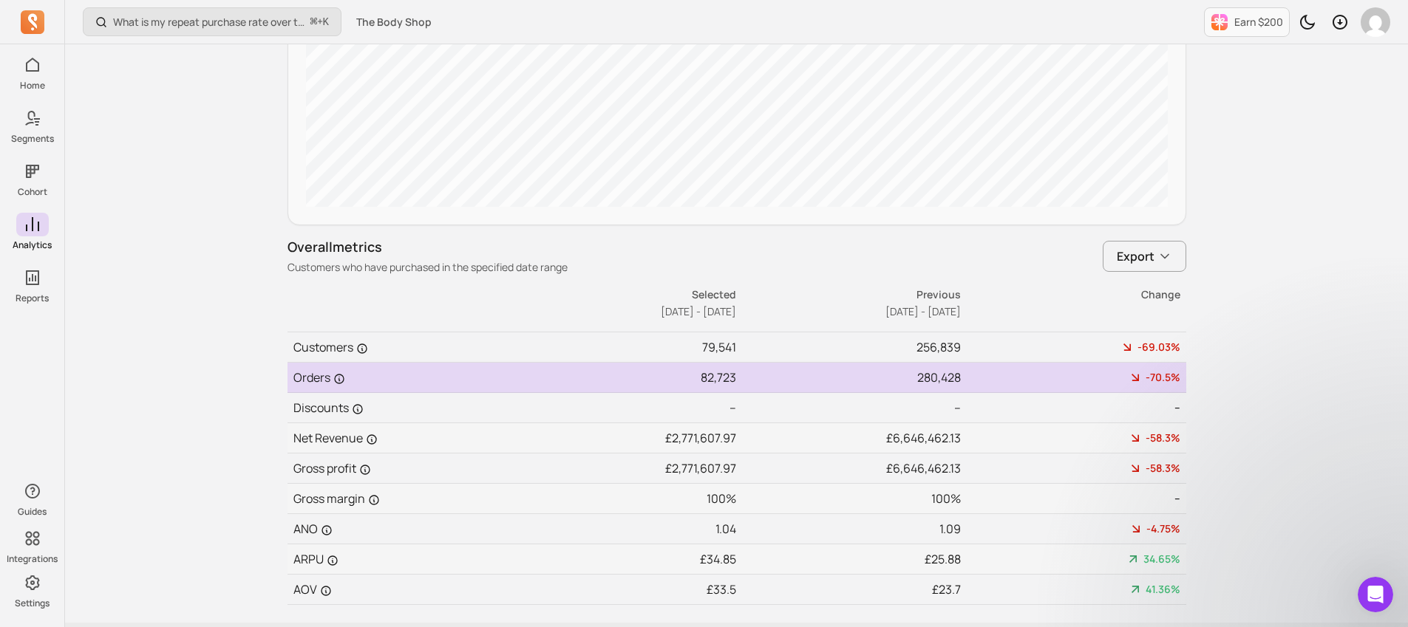
scroll to position [715, 0]
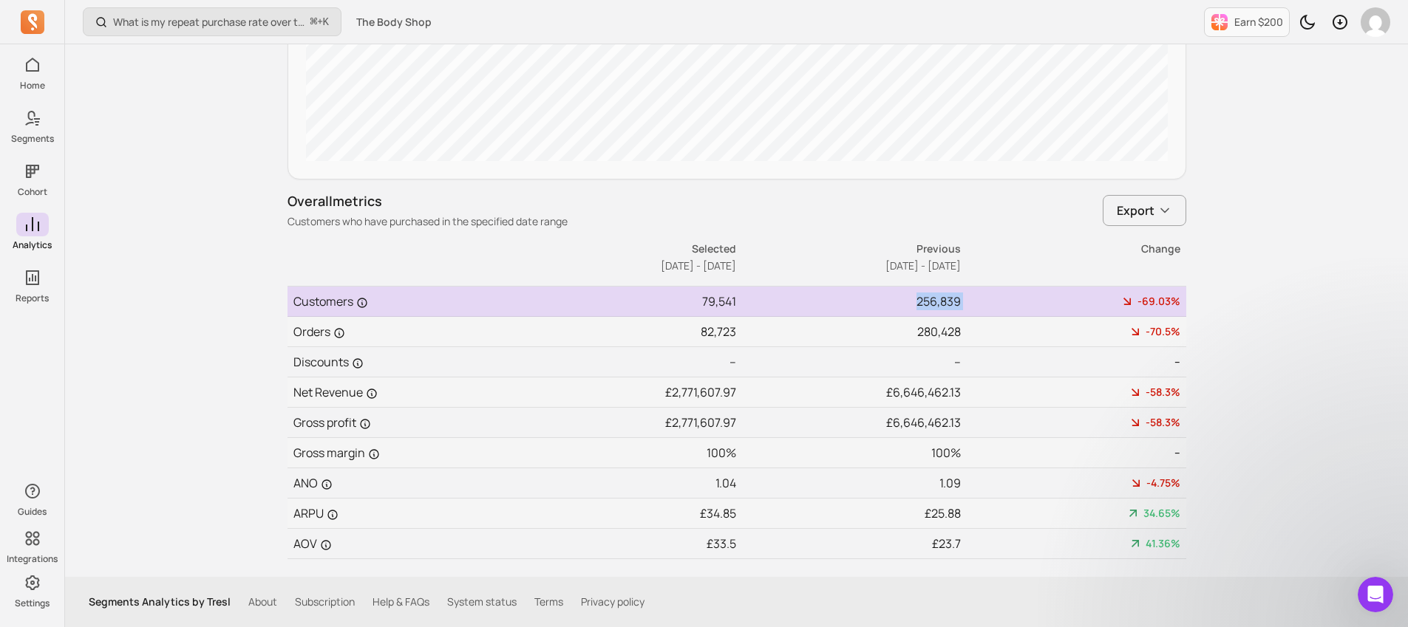
drag, startPoint x: 917, startPoint y: 301, endPoint x: 975, endPoint y: 303, distance: 57.7
click at [975, 303] on tr "Customers 79,541 256,839 -69.03%" at bounding box center [736, 302] width 898 height 30
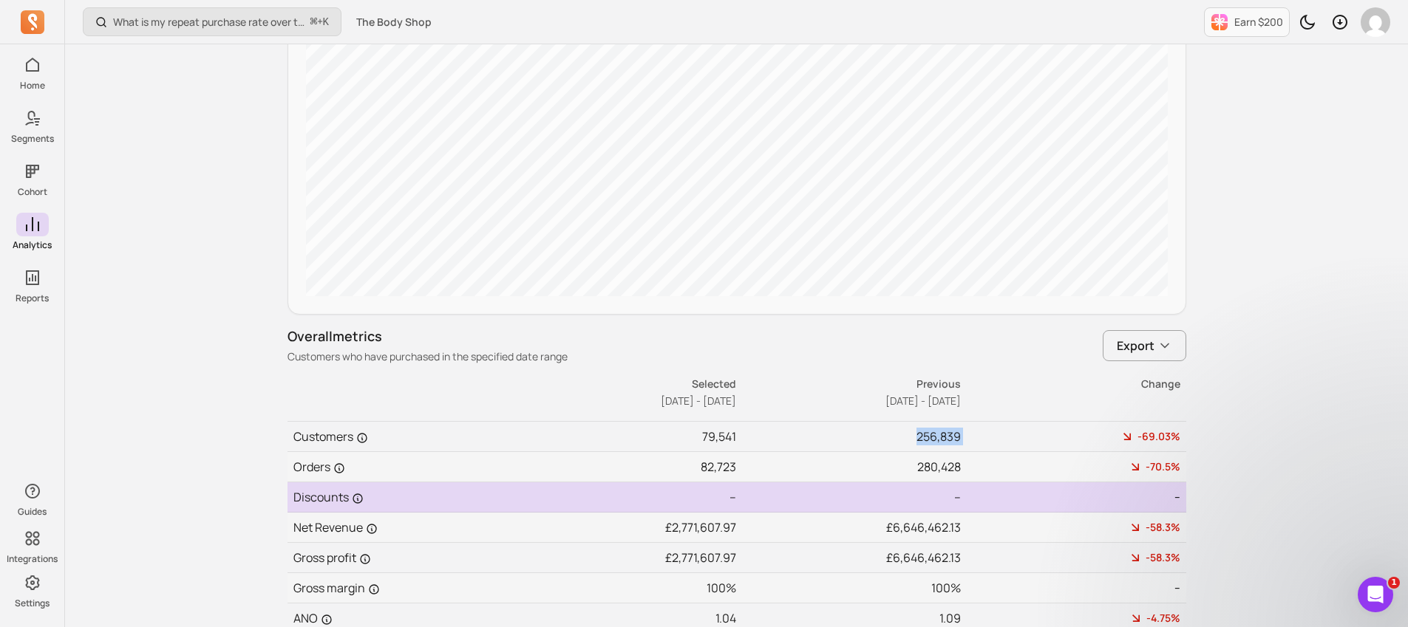
scroll to position [594, 0]
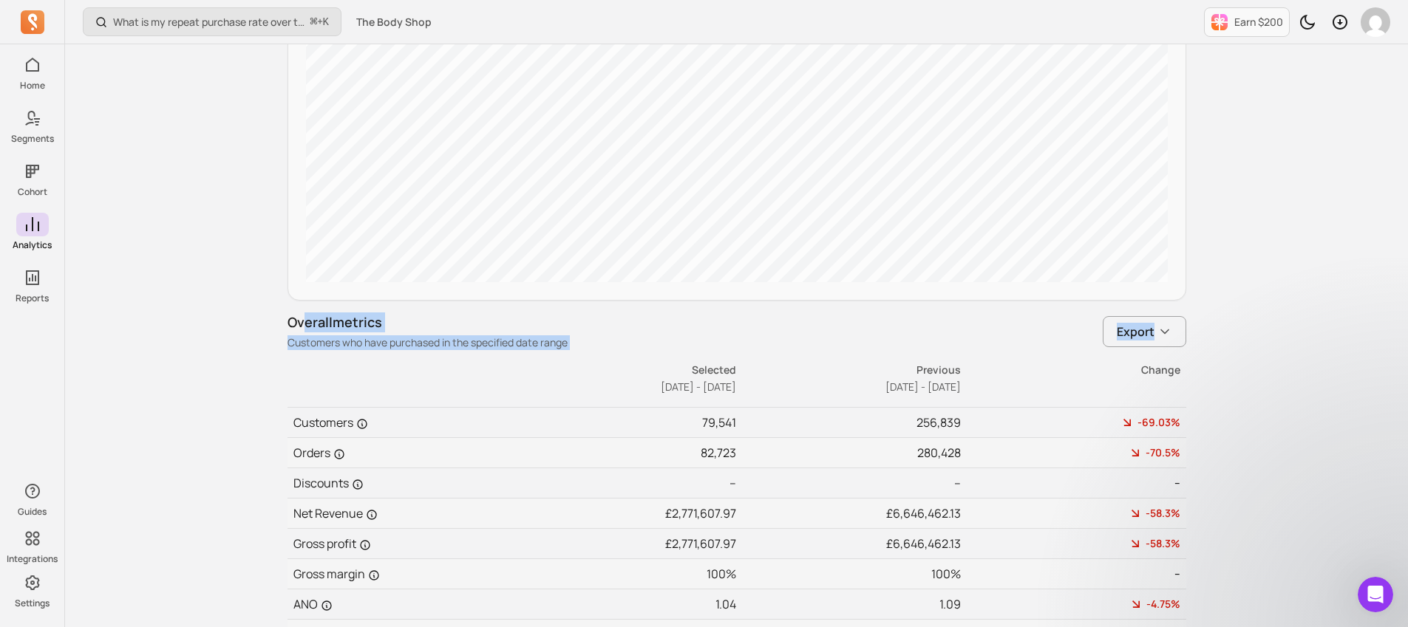
drag, startPoint x: 303, startPoint y: 318, endPoint x: 608, endPoint y: 352, distance: 307.0
click at [608, 352] on div "Overall metrics Customers who have purchased in the specified date range Export…" at bounding box center [736, 497] width 898 height 368
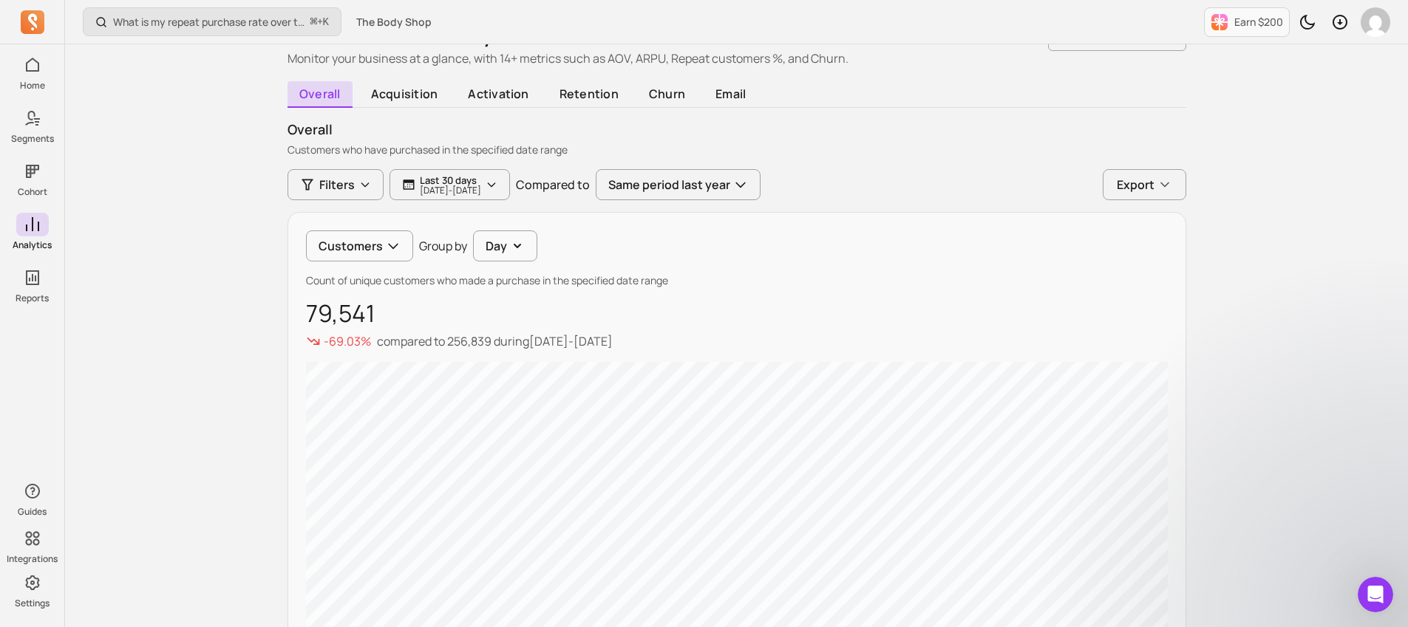
scroll to position [0, 0]
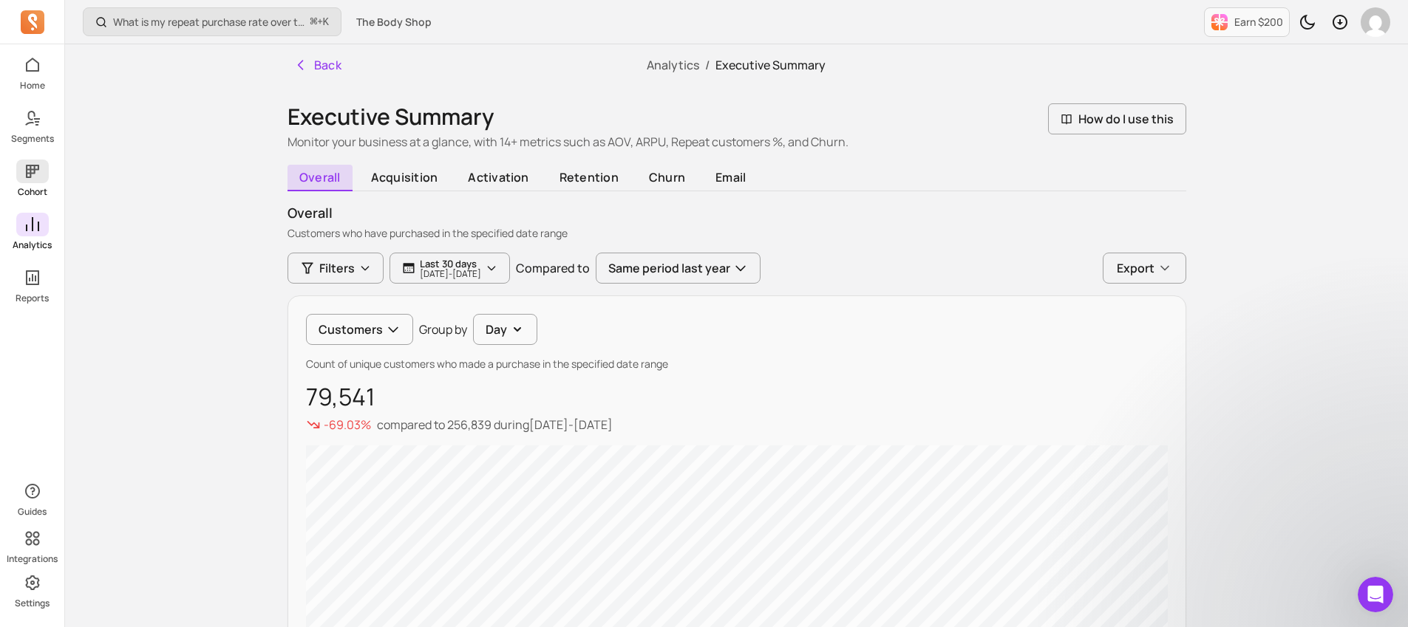
click at [38, 180] on span at bounding box center [32, 172] width 33 height 24
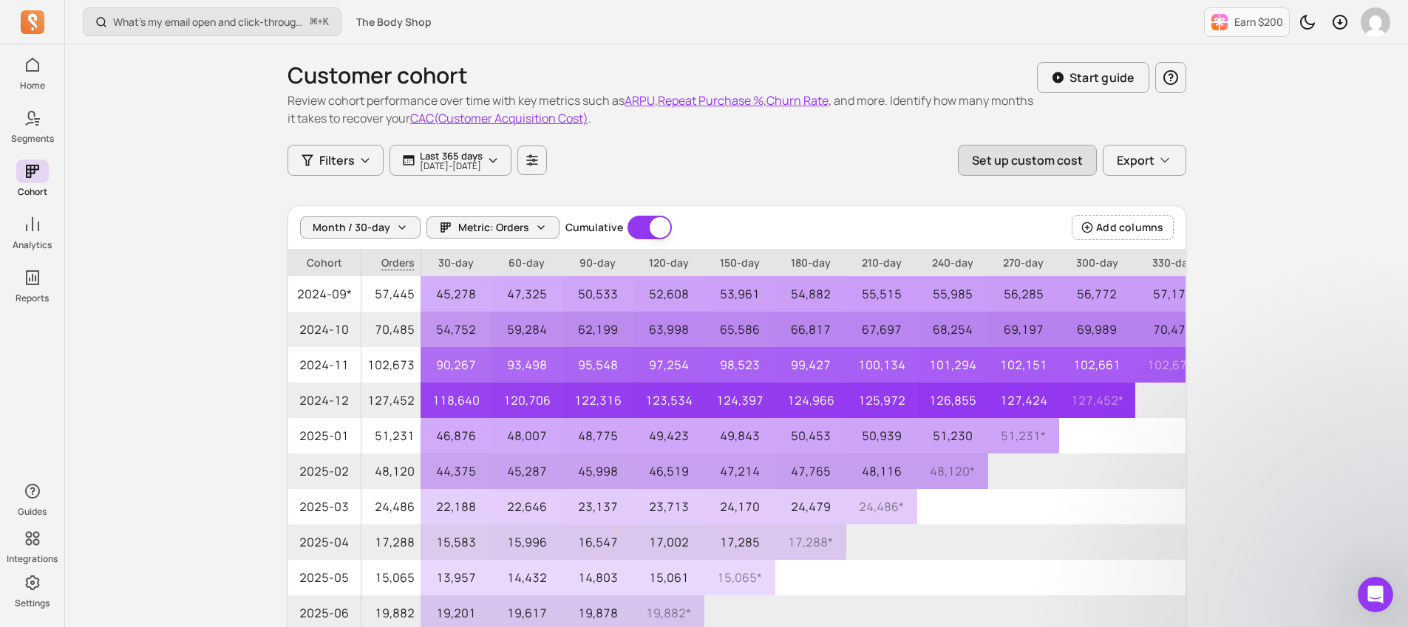
click at [1010, 163] on button "Set up custom cost" at bounding box center [1027, 160] width 139 height 31
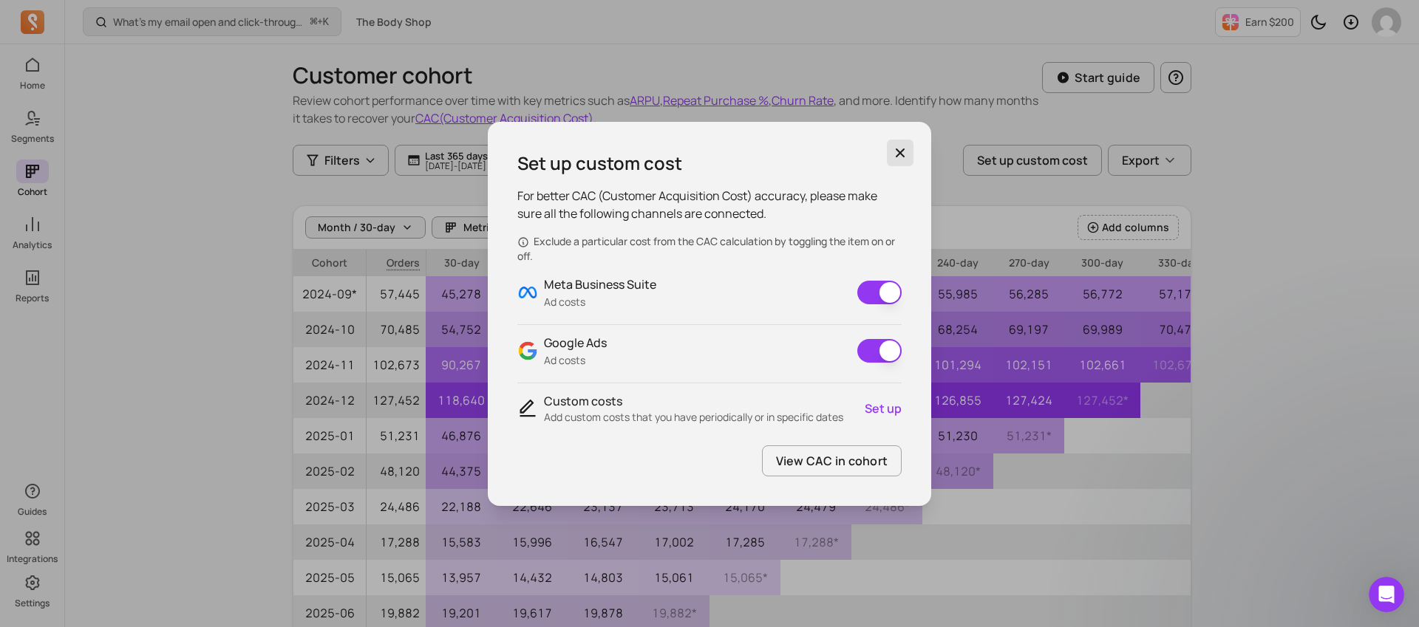
click at [904, 152] on icon "button" at bounding box center [900, 153] width 15 height 15
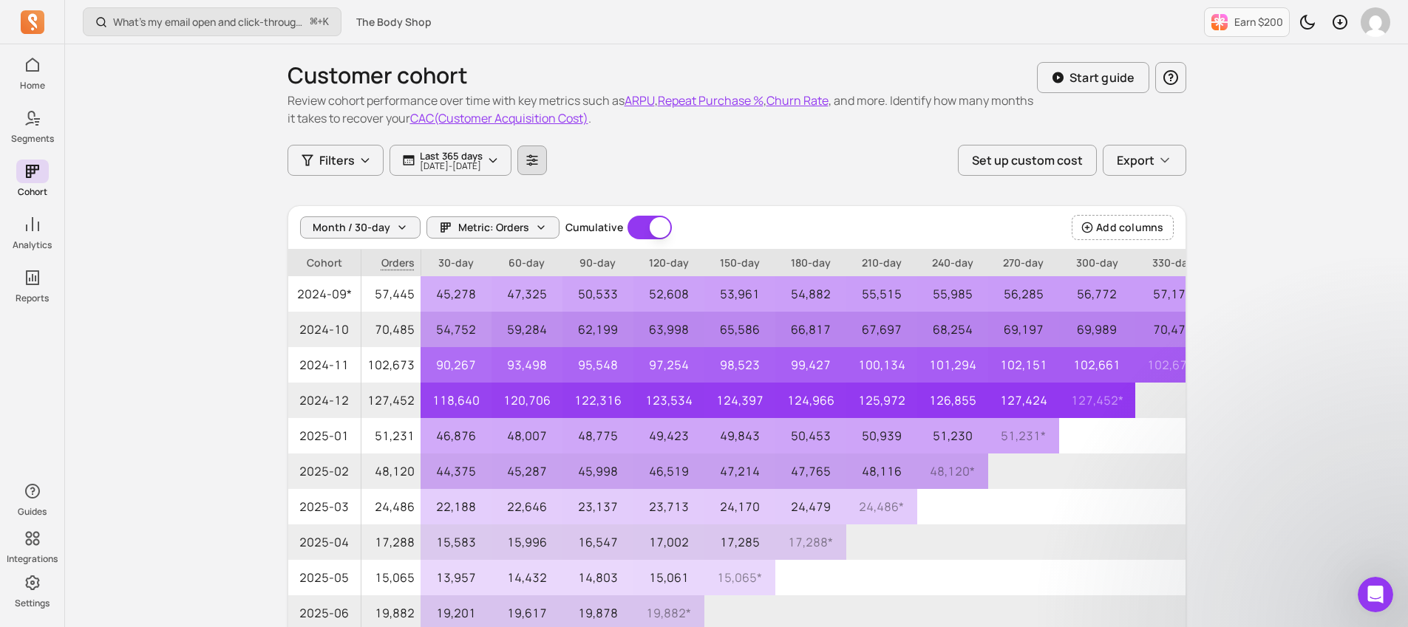
click at [539, 162] on icon "button" at bounding box center [531, 160] width 13 height 13
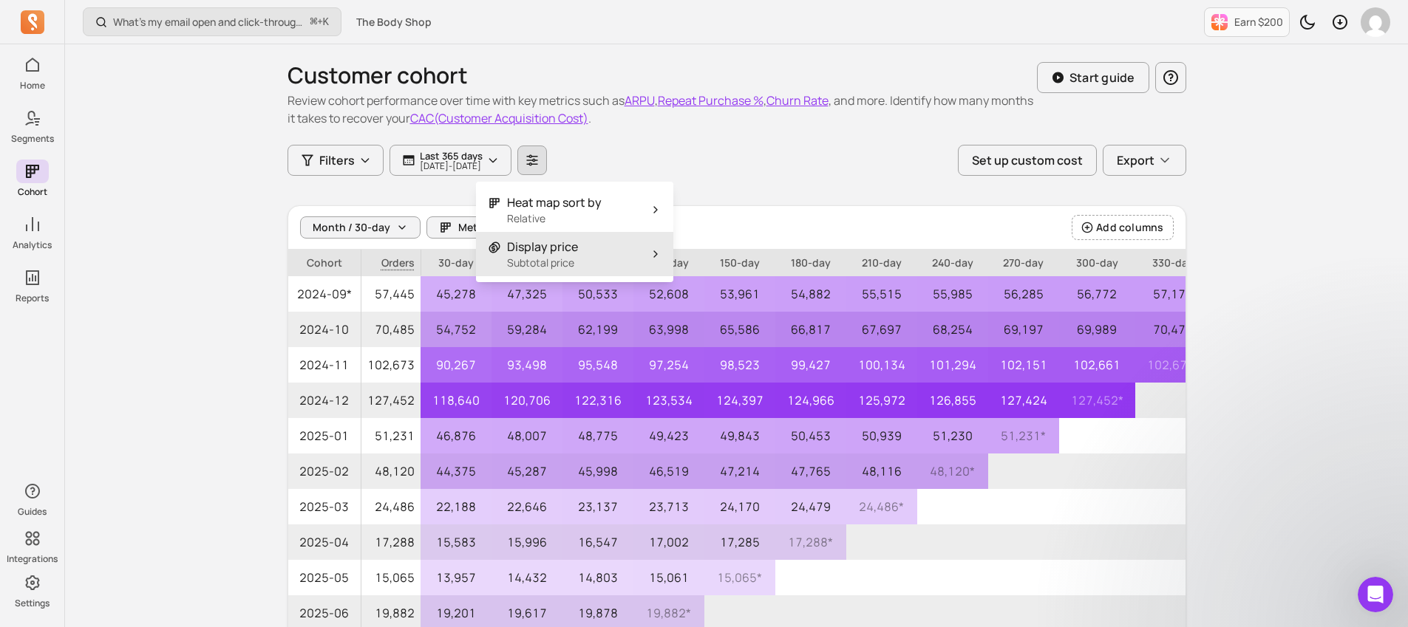
click at [584, 259] on button "Display price Subtotal price" at bounding box center [574, 254] width 197 height 44
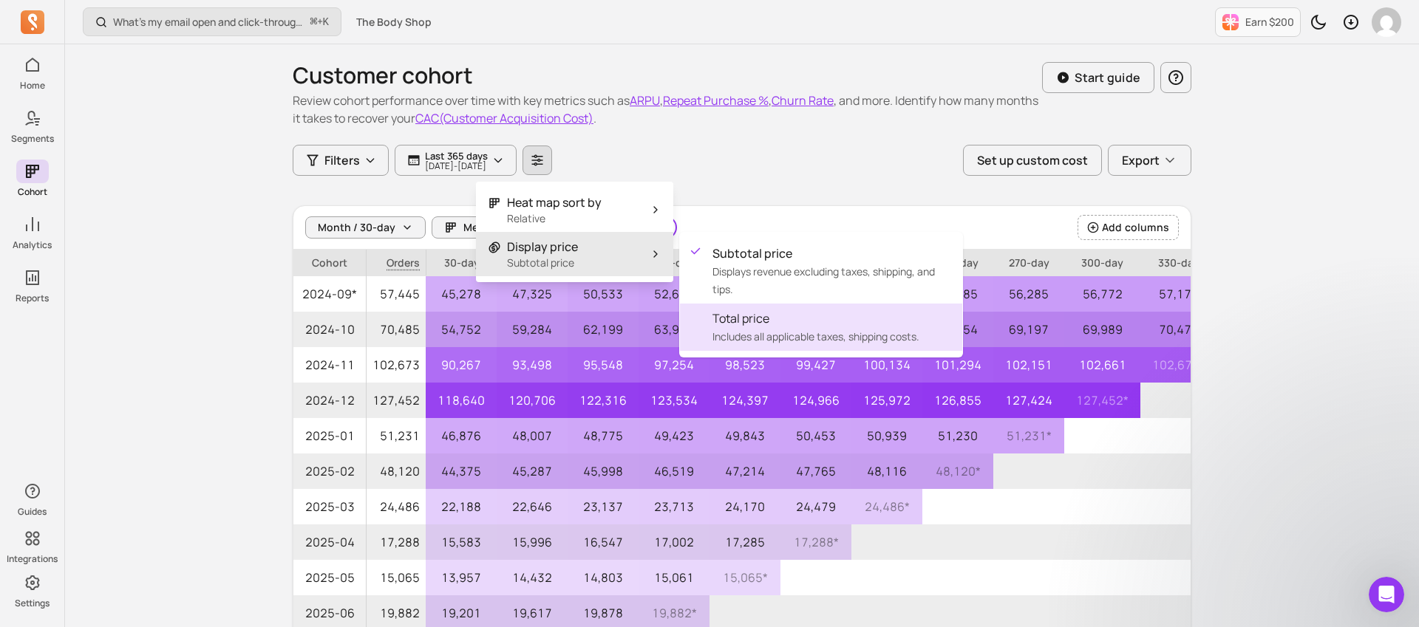
click at [822, 341] on span "Includes all applicable taxes, shipping costs." at bounding box center [815, 337] width 207 height 14
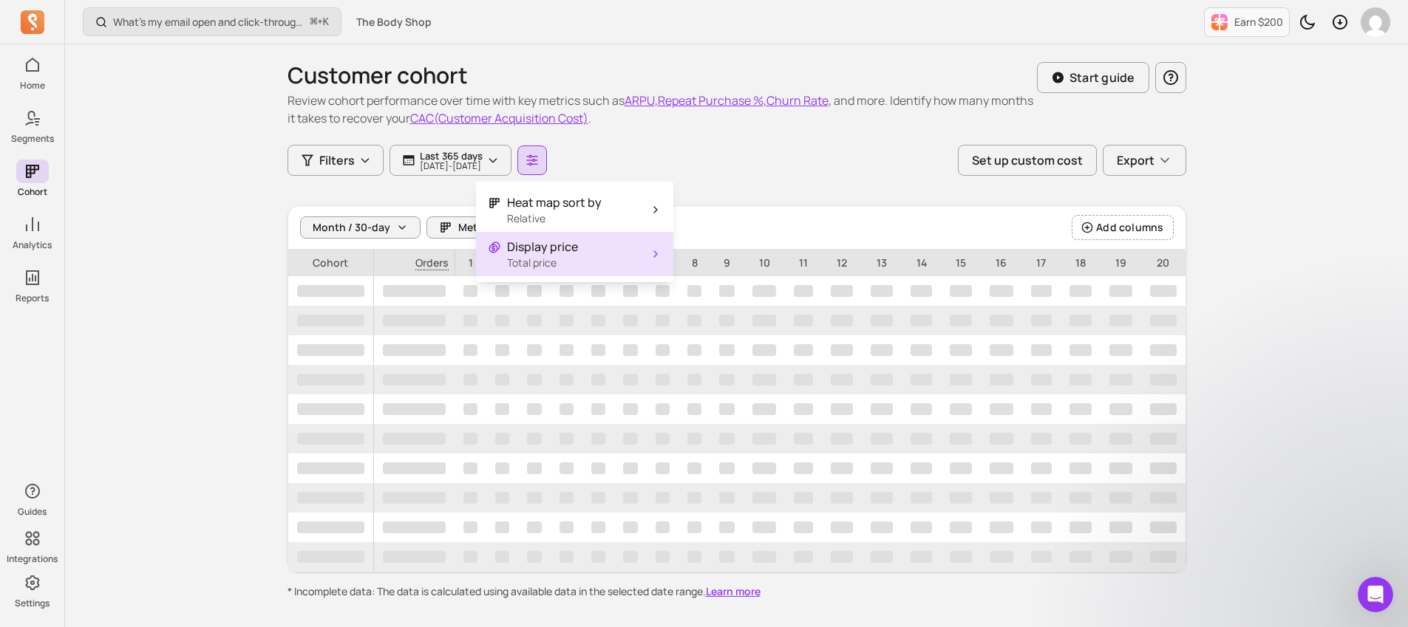
click at [871, 186] on div "Customer cohort Review cohort performance over time with key metrics such as AR…" at bounding box center [736, 321] width 898 height 555
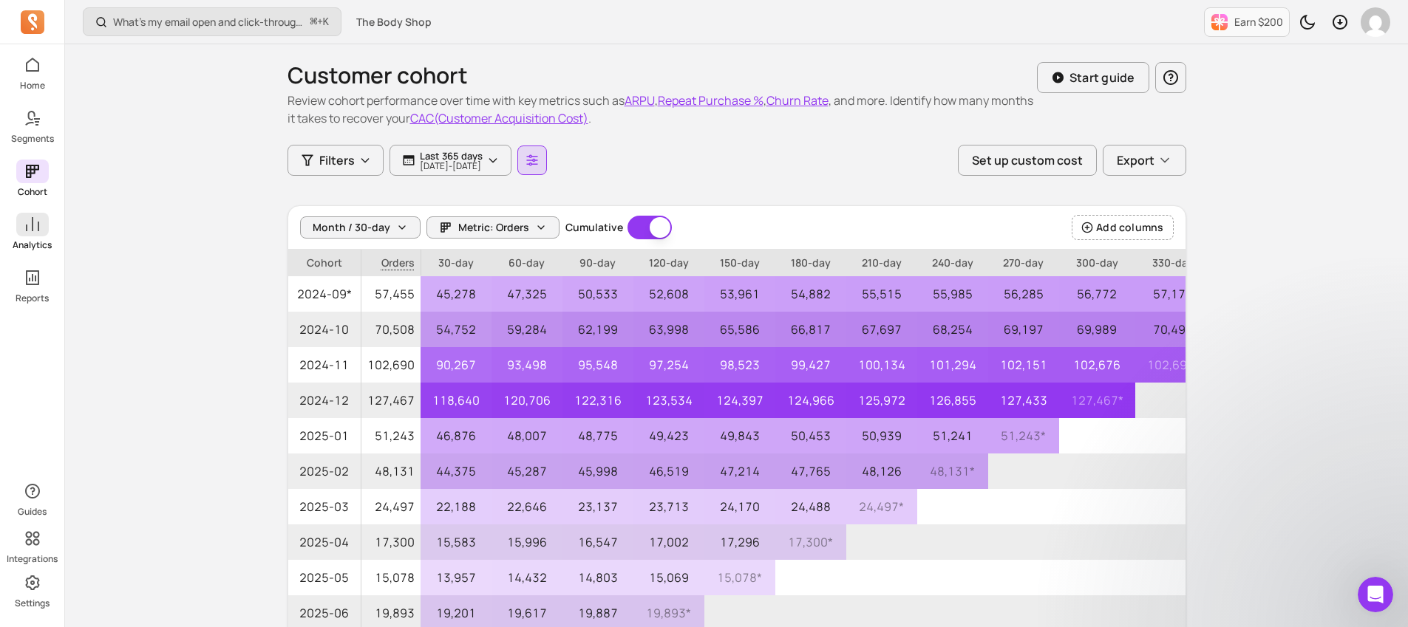
click at [50, 245] on p "Analytics" at bounding box center [32, 245] width 39 height 12
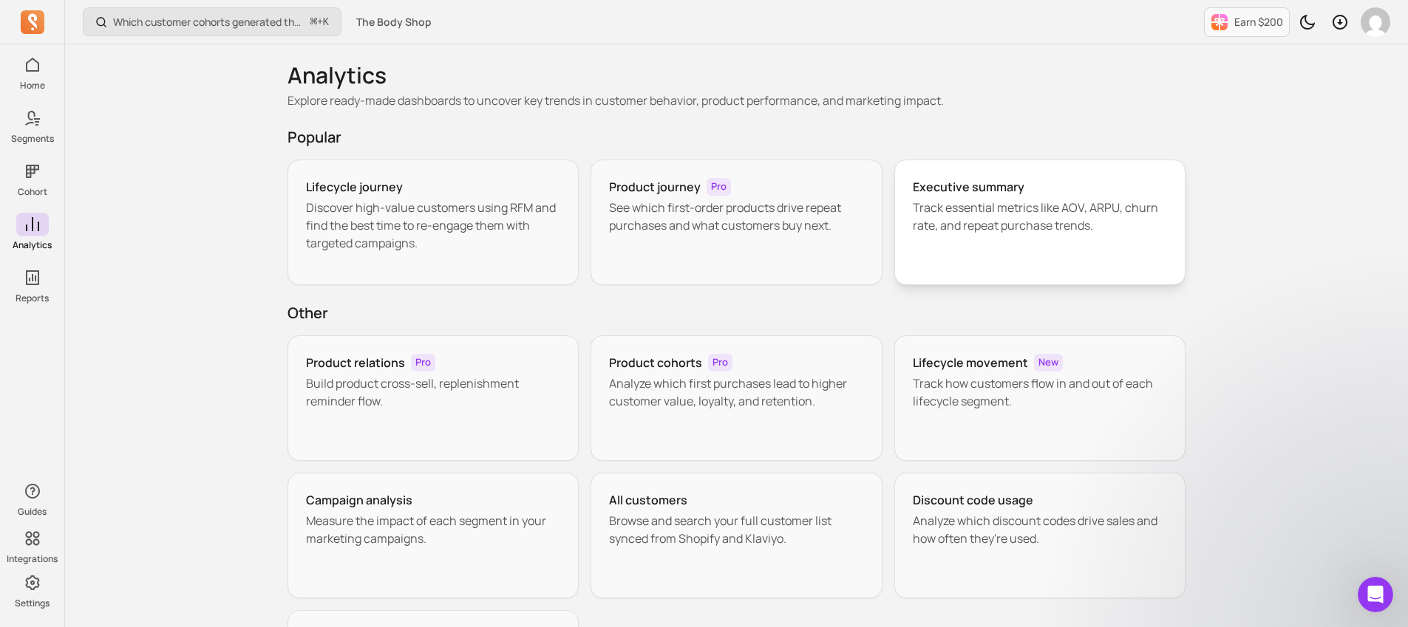
click at [983, 181] on h3 "Executive summary" at bounding box center [969, 187] width 112 height 18
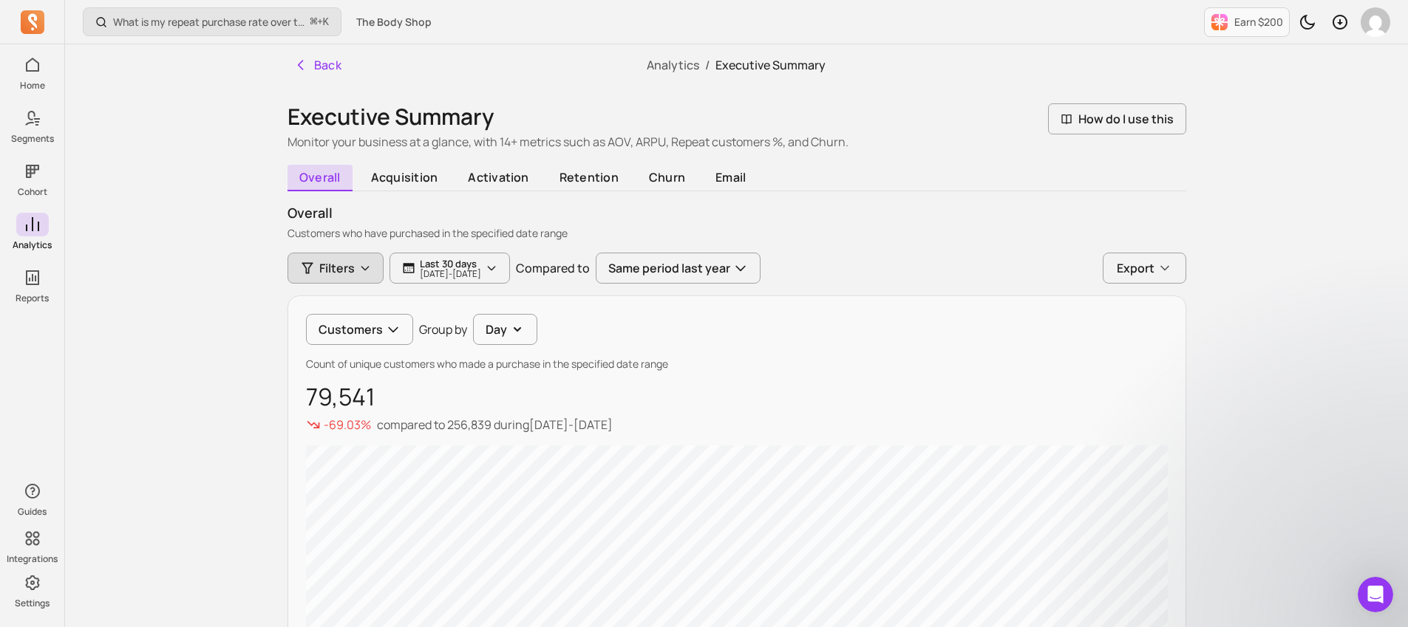
click at [363, 274] on button "Filters" at bounding box center [335, 268] width 96 height 31
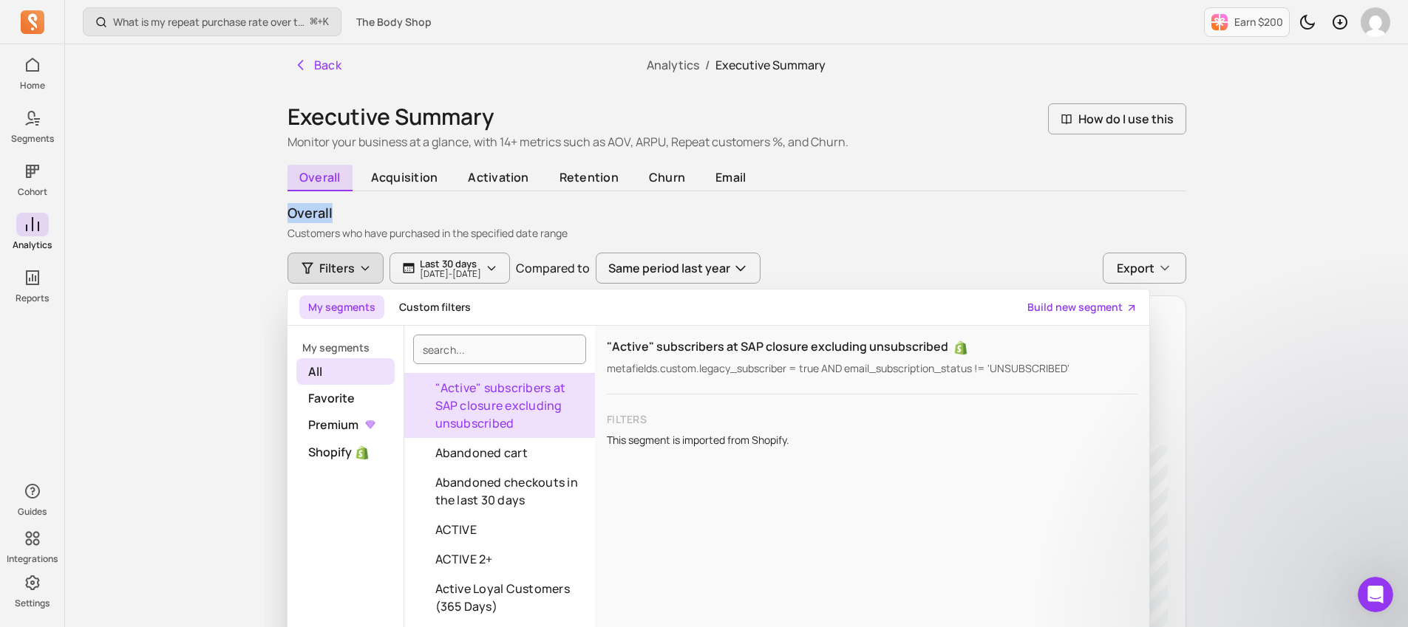
click at [880, 203] on p "overall" at bounding box center [736, 213] width 898 height 20
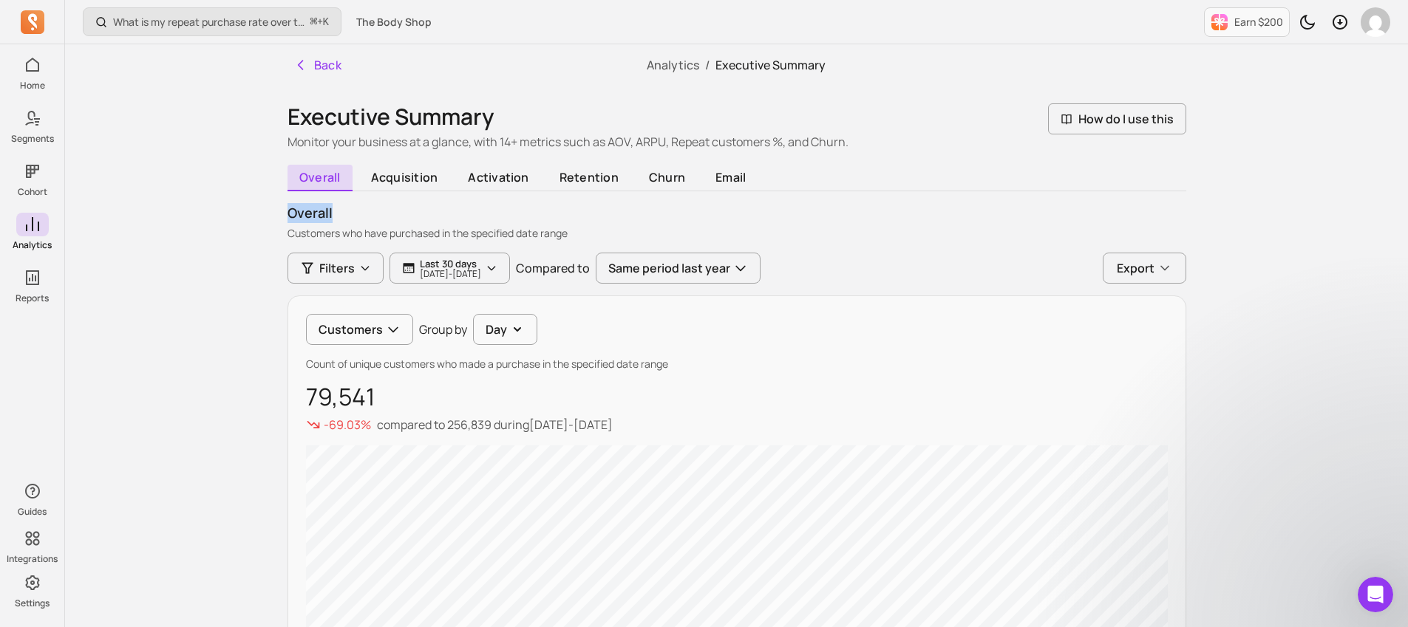
click at [298, 217] on p "overall" at bounding box center [736, 213] width 898 height 20
click at [332, 216] on p "overall" at bounding box center [736, 213] width 898 height 20
drag, startPoint x: 292, startPoint y: 215, endPoint x: 366, endPoint y: 219, distance: 74.7
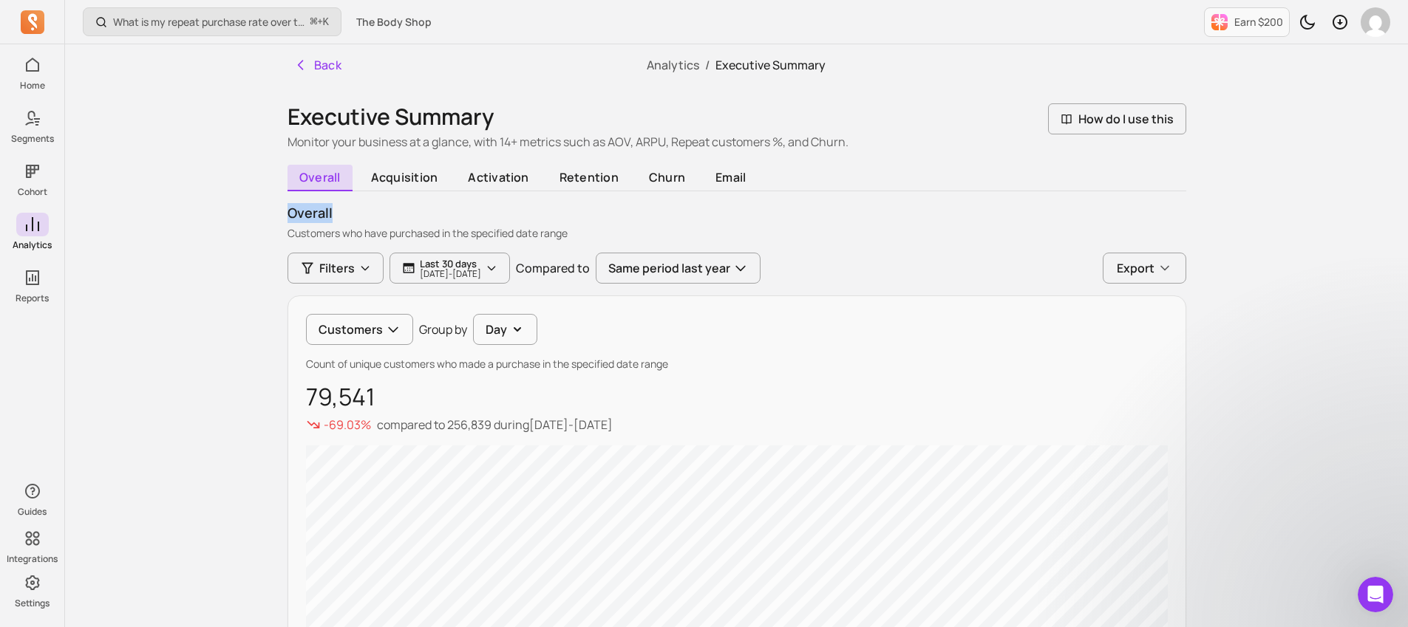
click at [366, 219] on p "overall" at bounding box center [736, 213] width 898 height 20
click at [264, 16] on p "What is my repeat purchase rate over time?" at bounding box center [208, 22] width 191 height 15
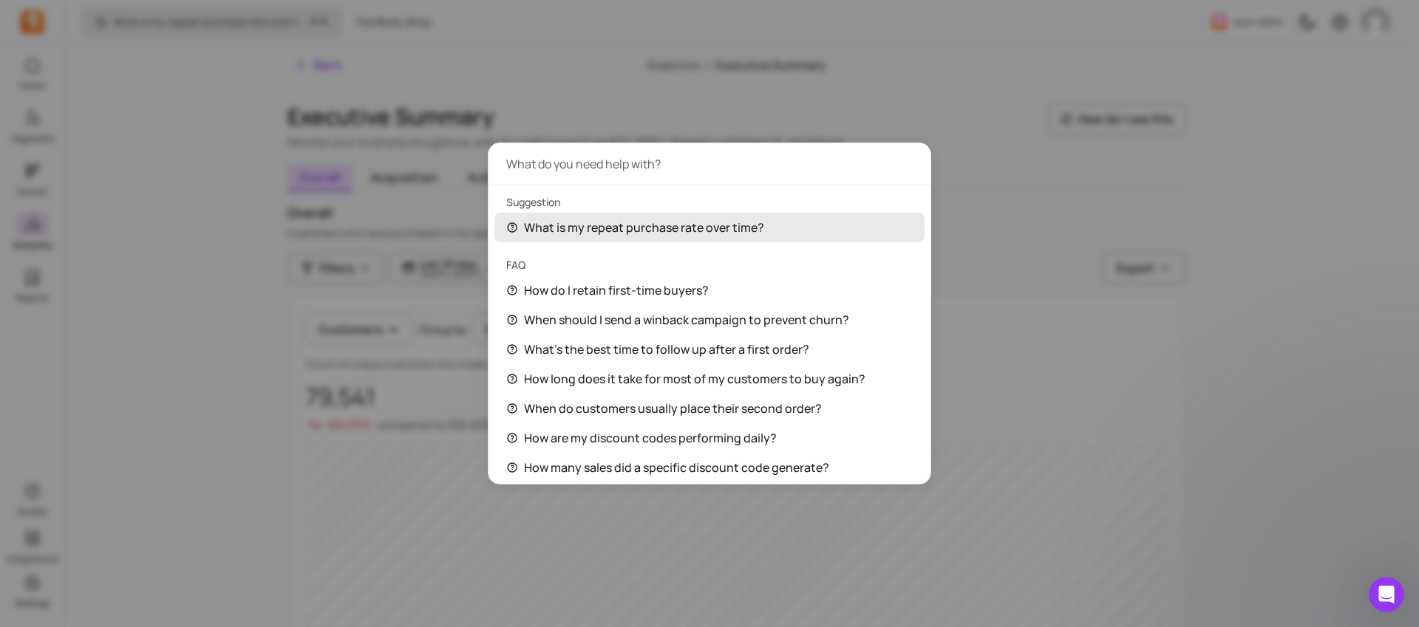
click at [671, 229] on div "What is my repeat purchase rate over time?" at bounding box center [709, 228] width 430 height 30
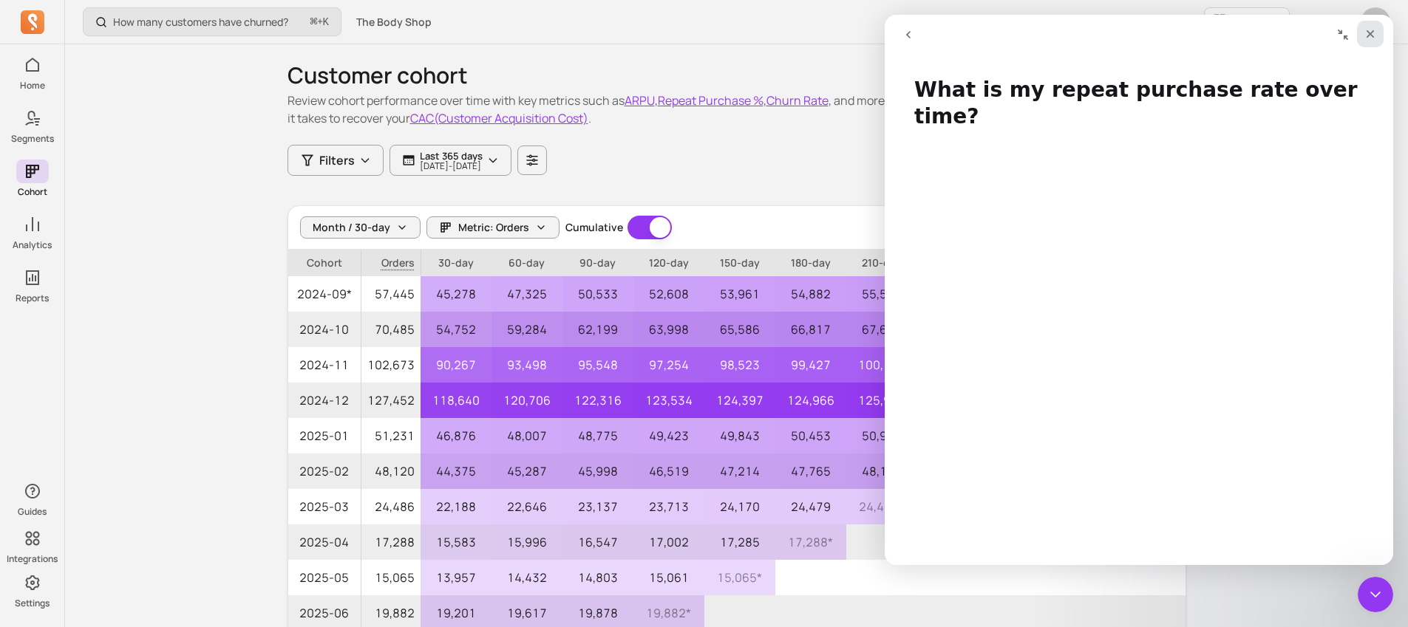
click at [1373, 37] on icon "Close" at bounding box center [1370, 34] width 8 height 8
